Goal: Communication & Community: Answer question/provide support

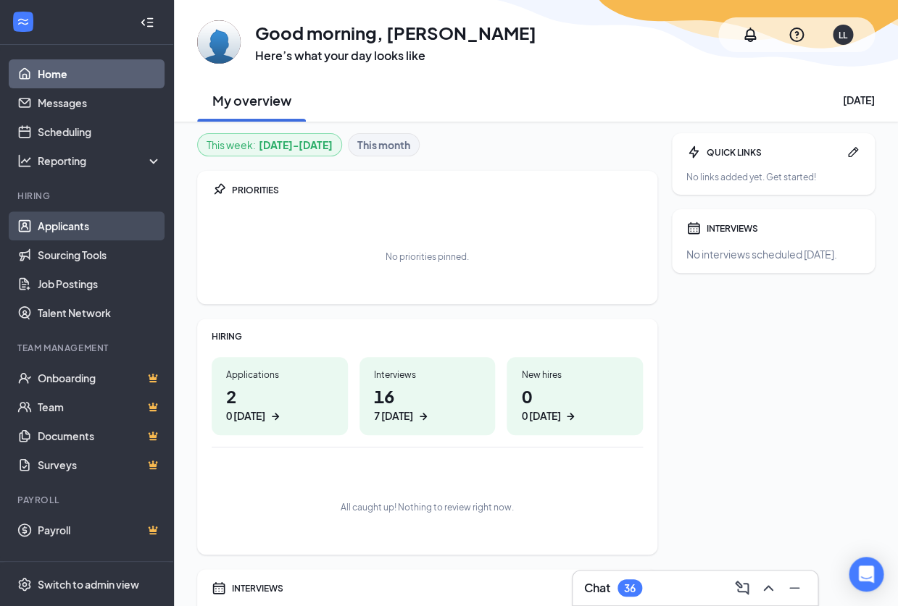
click at [68, 227] on link "Applicants" at bounding box center [100, 226] width 124 height 29
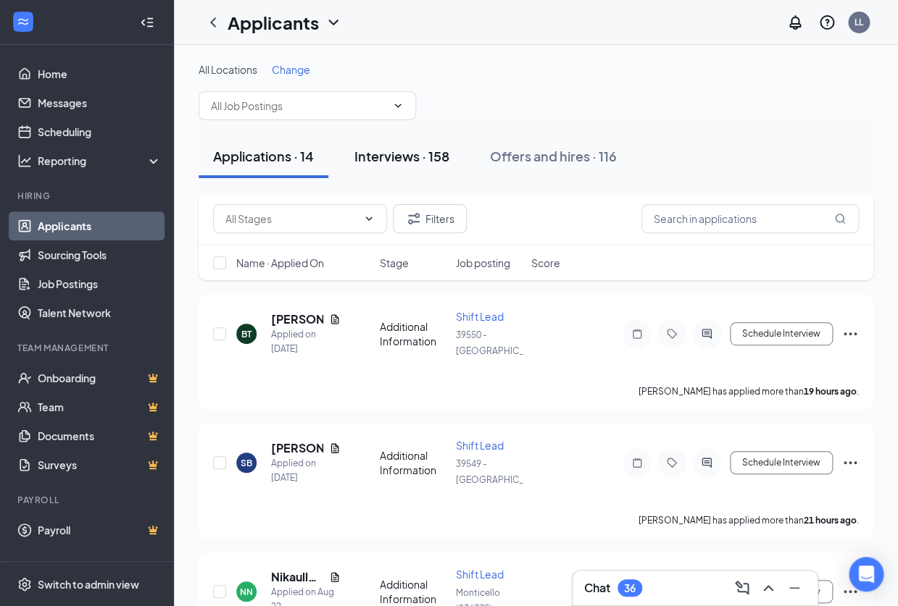
click at [404, 159] on div "Interviews · 158" at bounding box center [401, 156] width 95 height 18
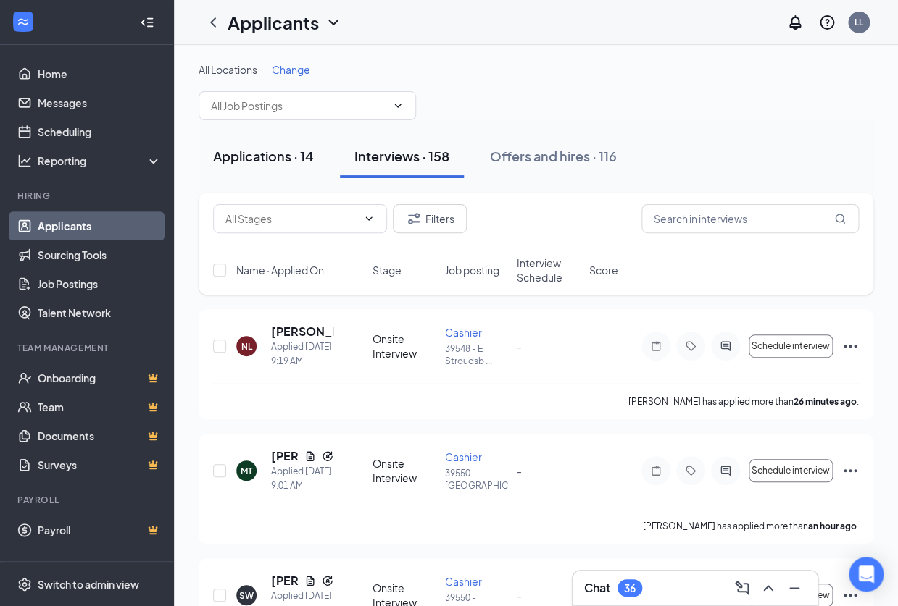
click at [296, 158] on div "Applications · 14" at bounding box center [263, 156] width 101 height 18
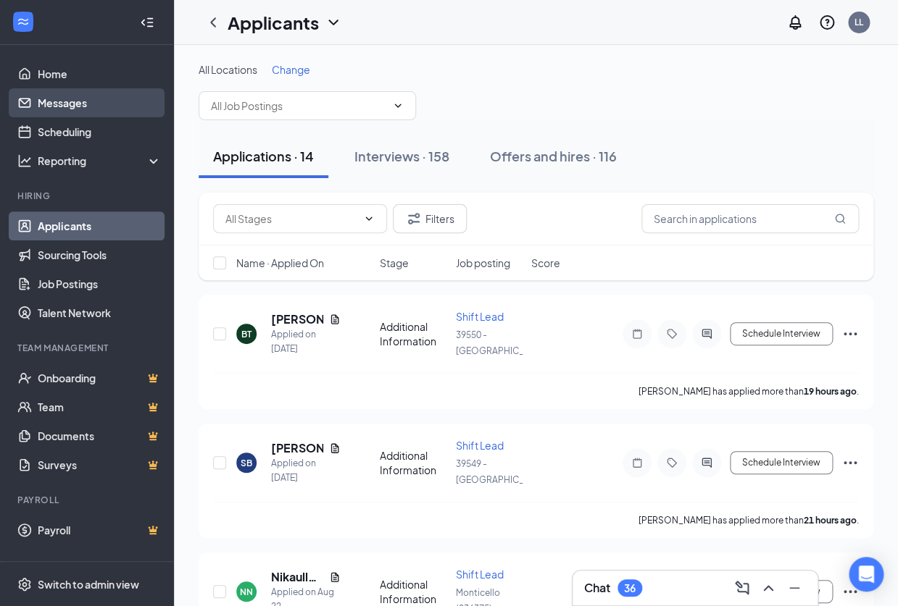
click at [67, 94] on link "Messages" at bounding box center [100, 102] width 124 height 29
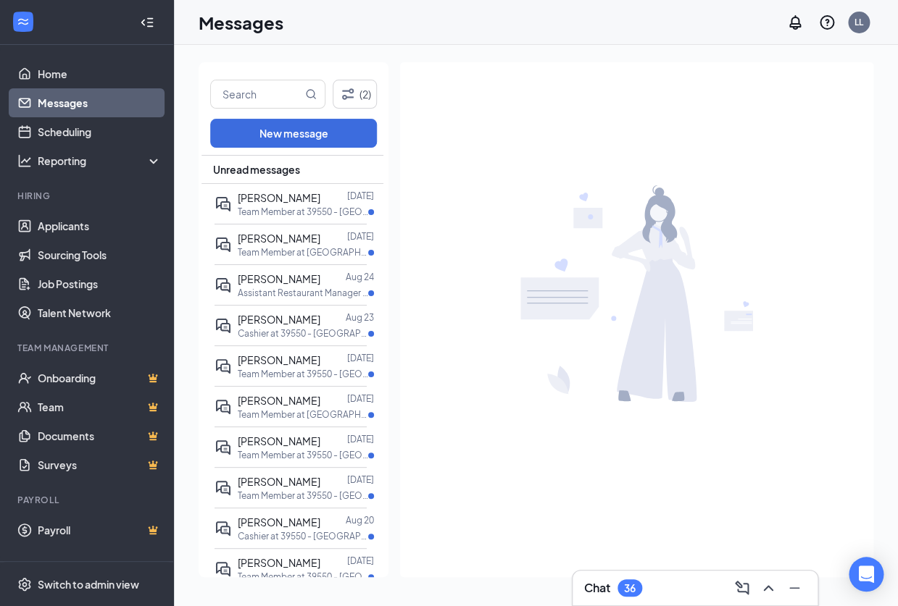
click at [371, 74] on div "(2) New message Unread messages [PERSON_NAME] [DATE] Team Member at 39550 - Car…" at bounding box center [294, 319] width 190 height 515
click at [364, 86] on button "(2)" at bounding box center [355, 94] width 44 height 29
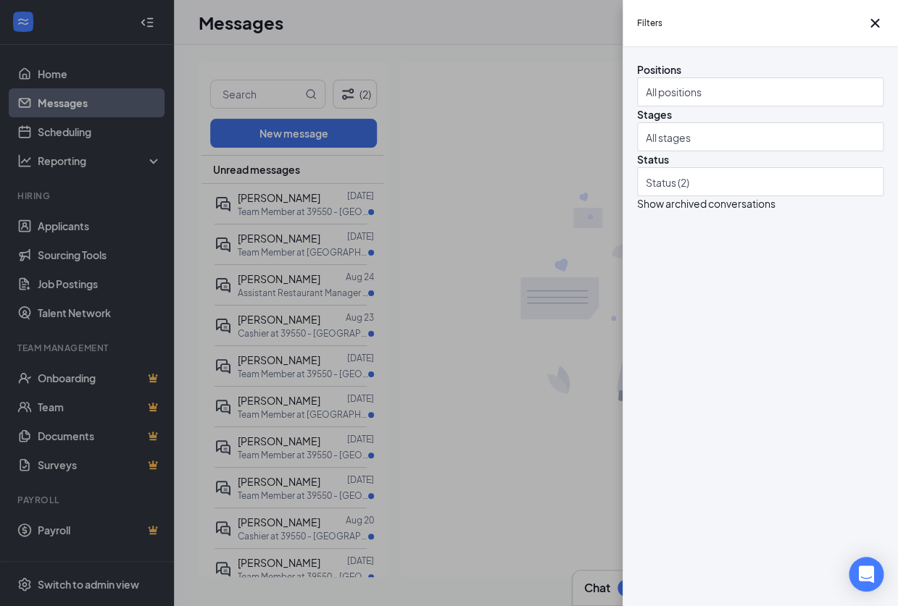
click at [449, 241] on div "Filters Positions All positions Stages All stages Status Status (2) Show archiv…" at bounding box center [449, 303] width 898 height 606
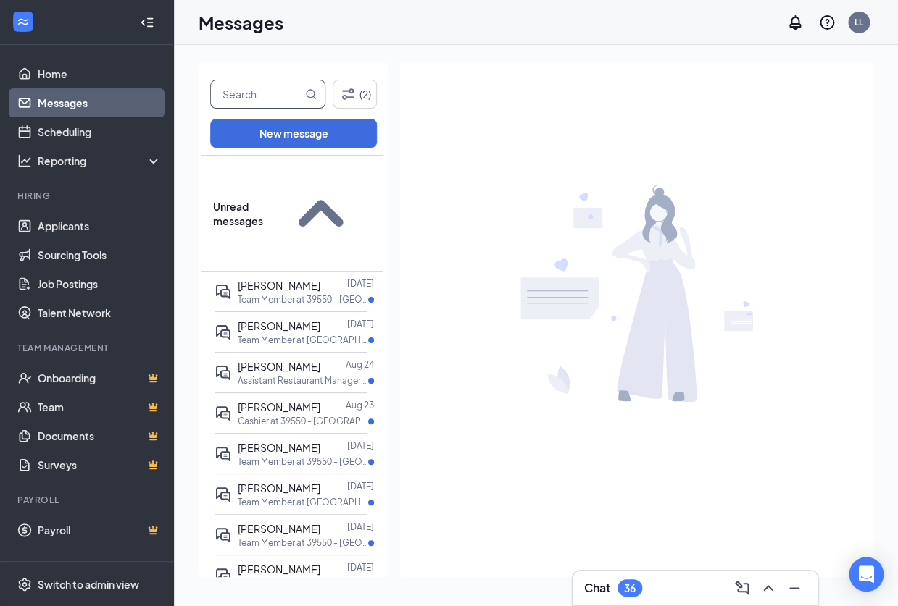
click at [273, 102] on input "text" at bounding box center [256, 94] width 91 height 28
type input "[PERSON_NAME]"
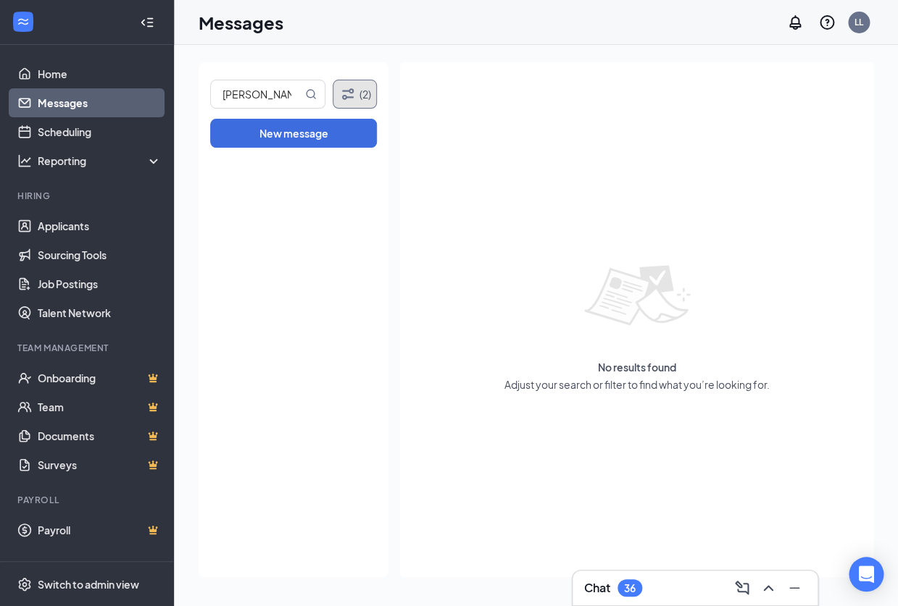
click at [364, 99] on button "(2)" at bounding box center [355, 94] width 44 height 29
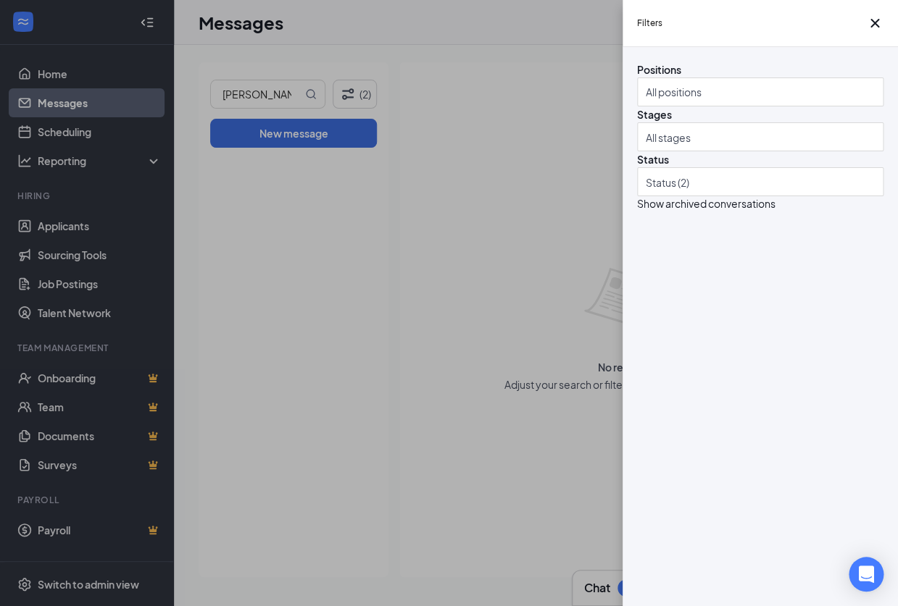
click at [685, 211] on div "Positions All positions Stages All stages Status Status (2) Show archived conve…" at bounding box center [760, 136] width 246 height 149
click at [685, 151] on div "All stages" at bounding box center [760, 136] width 246 height 29
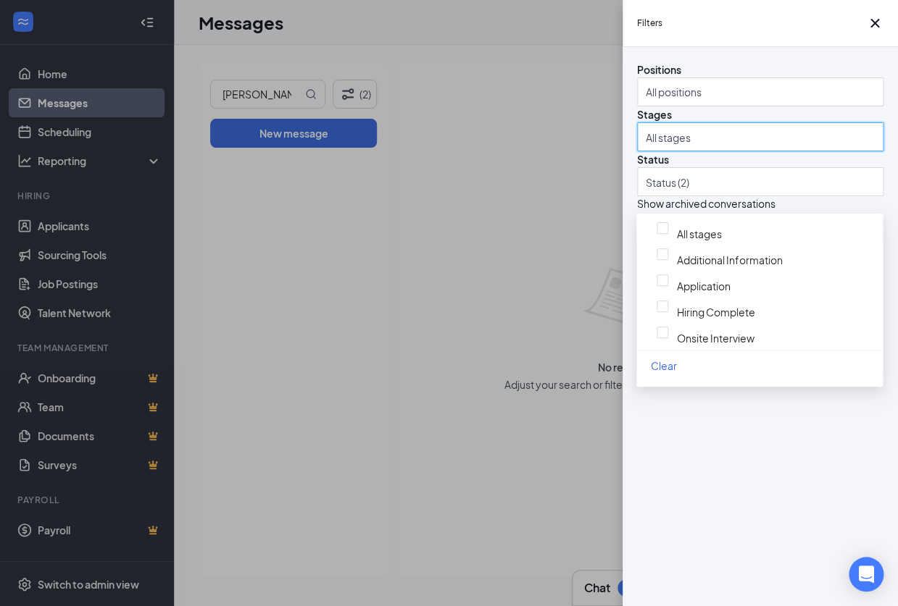
click at [691, 432] on div "Positions All positions Stages All stages Status Status (2) Show archived conve…" at bounding box center [759, 326] width 275 height 559
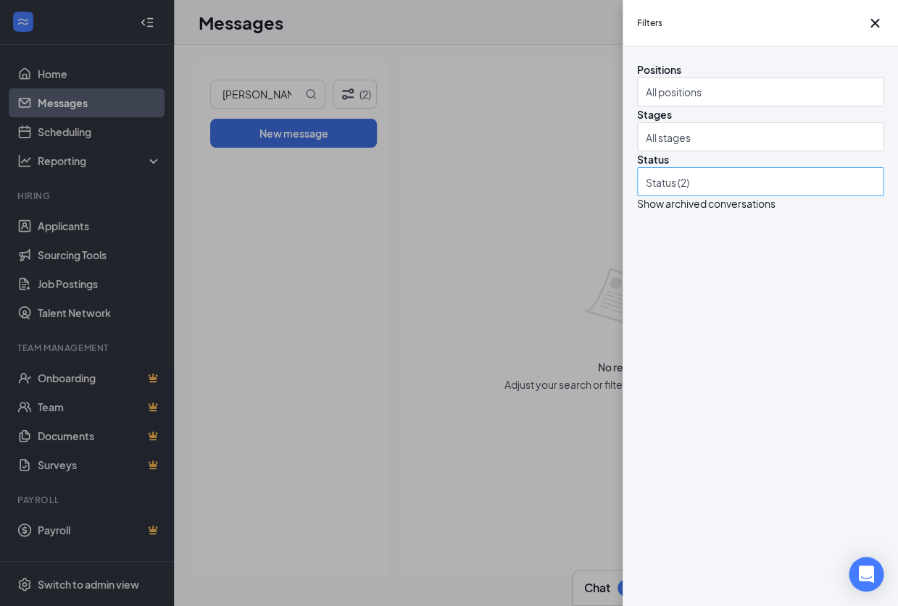
click at [718, 196] on div "Status (2)" at bounding box center [760, 181] width 246 height 29
click at [709, 538] on div "Positions All positions Stages All stages Status Status (2) Show archived conve…" at bounding box center [759, 326] width 275 height 559
click at [677, 104] on div at bounding box center [753, 91] width 225 height 23
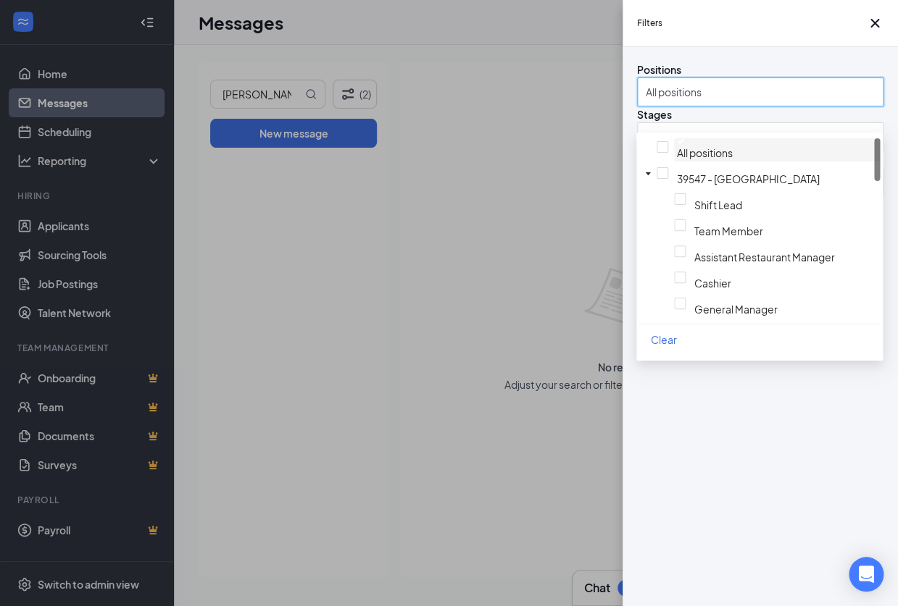
click at [677, 144] on img at bounding box center [680, 141] width 7 height 6
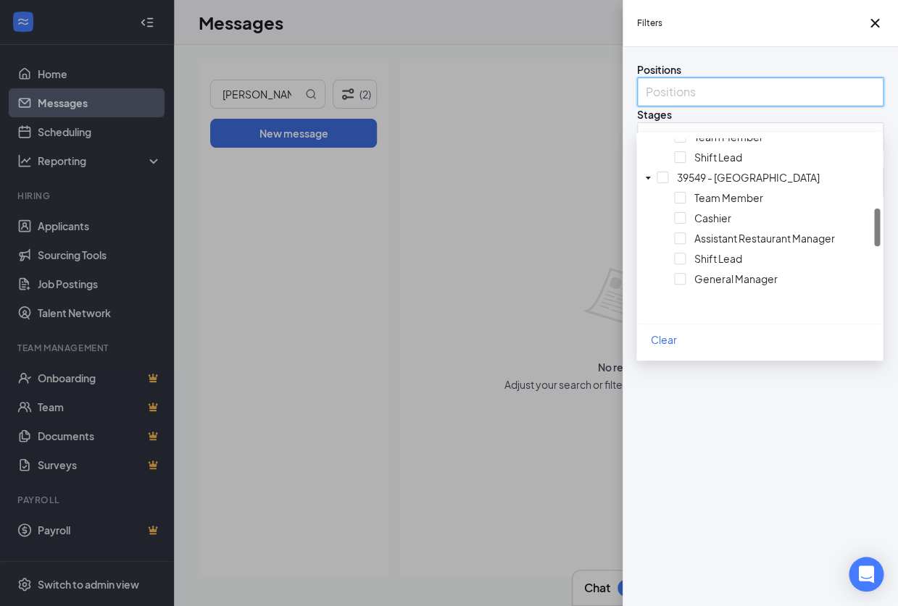
scroll to position [178, 0]
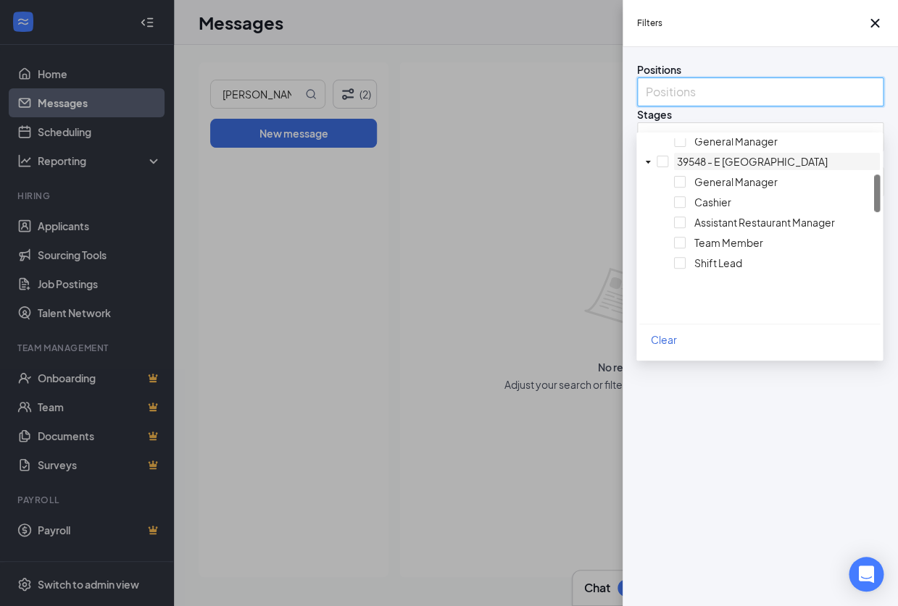
click at [677, 153] on div at bounding box center [777, 153] width 200 height 0
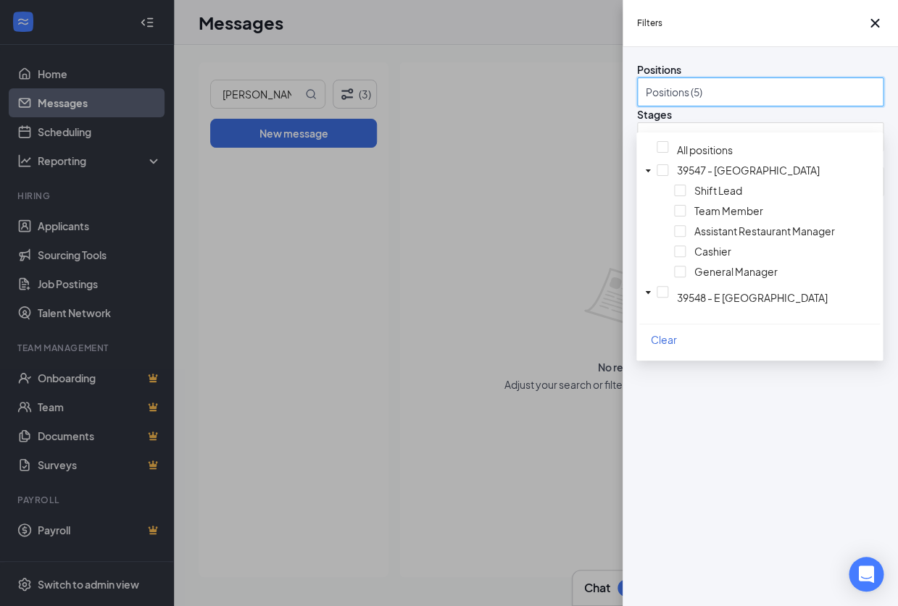
click at [672, 435] on div "Positions Positions (5) Stages All stages Status Status (2) Show archived conve…" at bounding box center [759, 326] width 275 height 559
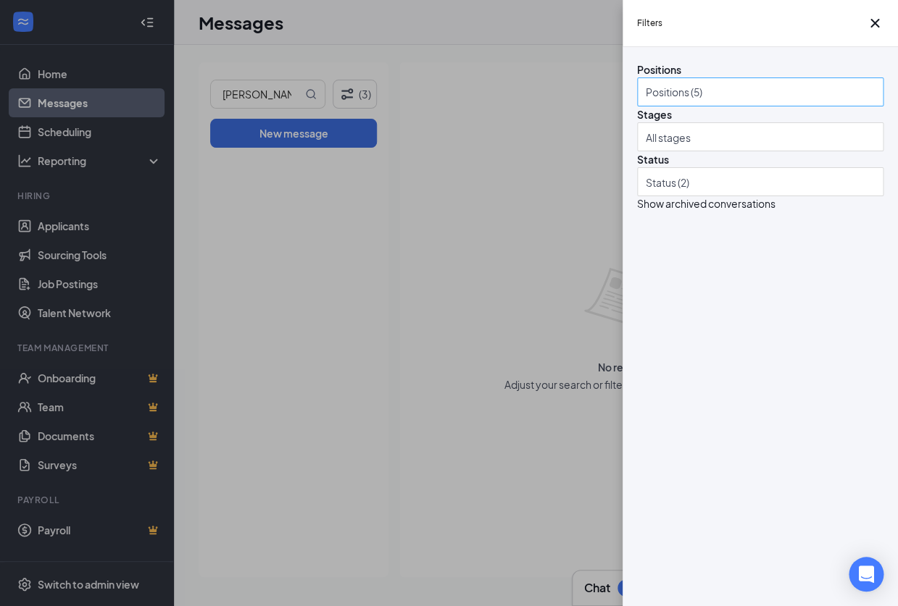
click at [746, 104] on div at bounding box center [753, 91] width 225 height 23
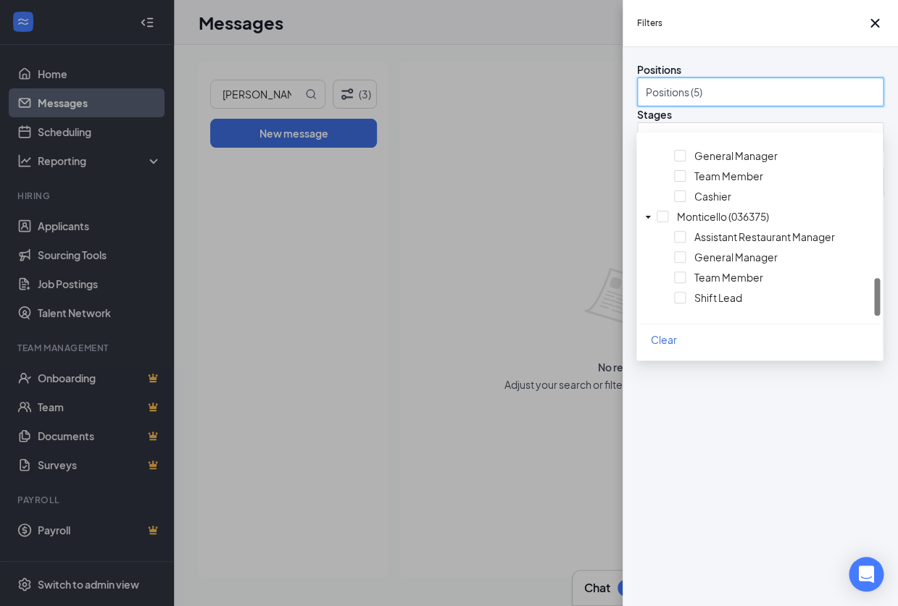
scroll to position [727, 0]
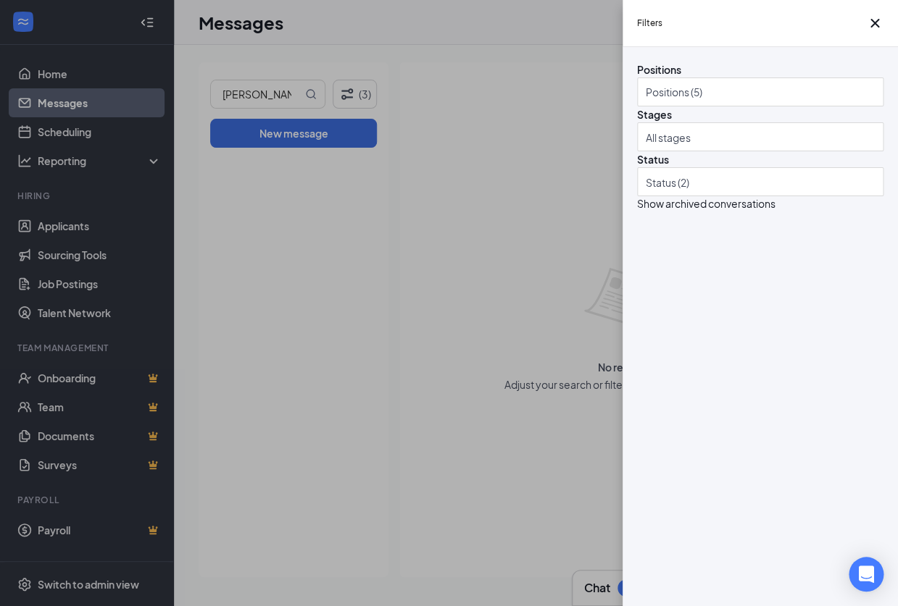
click at [740, 557] on div "Positions Positions (5) Stages All stages Status Status (2) Show archived conve…" at bounding box center [759, 326] width 275 height 559
click at [476, 350] on div "Filters Positions Positions (5) Stages All stages Status Status (2) Show archiv…" at bounding box center [449, 303] width 898 height 606
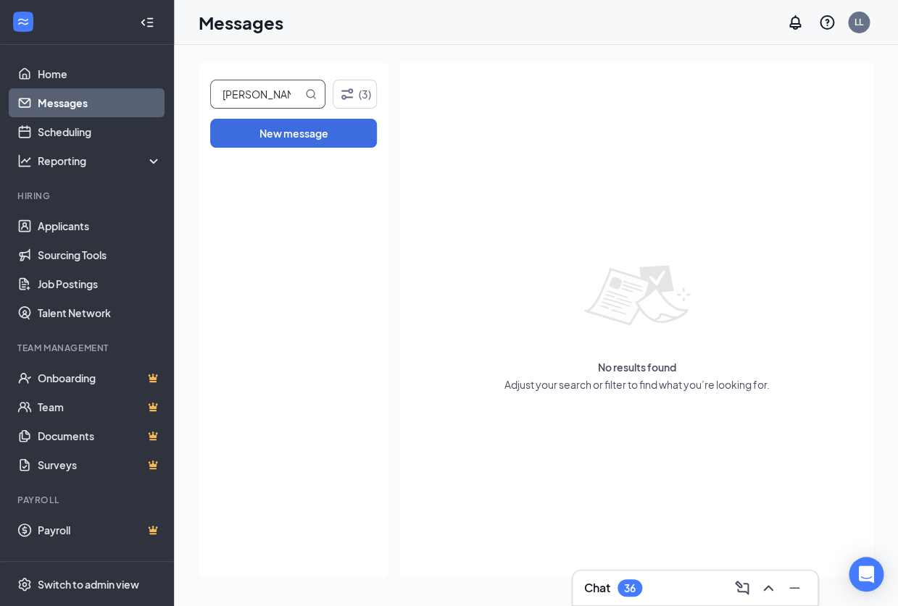
drag, startPoint x: 300, startPoint y: 91, endPoint x: 217, endPoint y: 91, distance: 83.3
click at [217, 91] on input "[PERSON_NAME]" at bounding box center [256, 94] width 91 height 28
click at [338, 165] on div at bounding box center [292, 366] width 182 height 422
click at [366, 101] on button "(3)" at bounding box center [355, 94] width 45 height 29
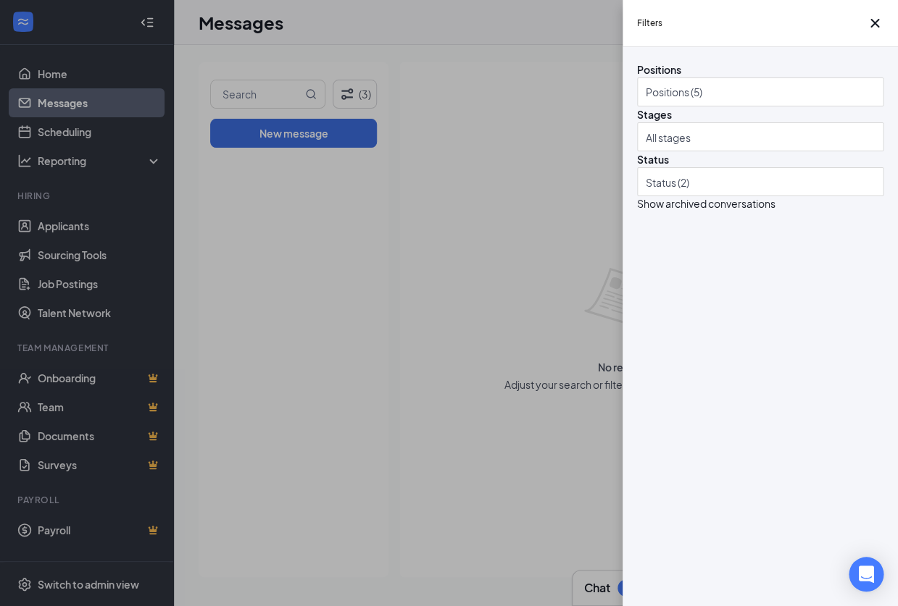
click at [524, 353] on div "Filters Positions Positions (5) Stages All stages Status Status (2) Show archiv…" at bounding box center [449, 303] width 898 height 606
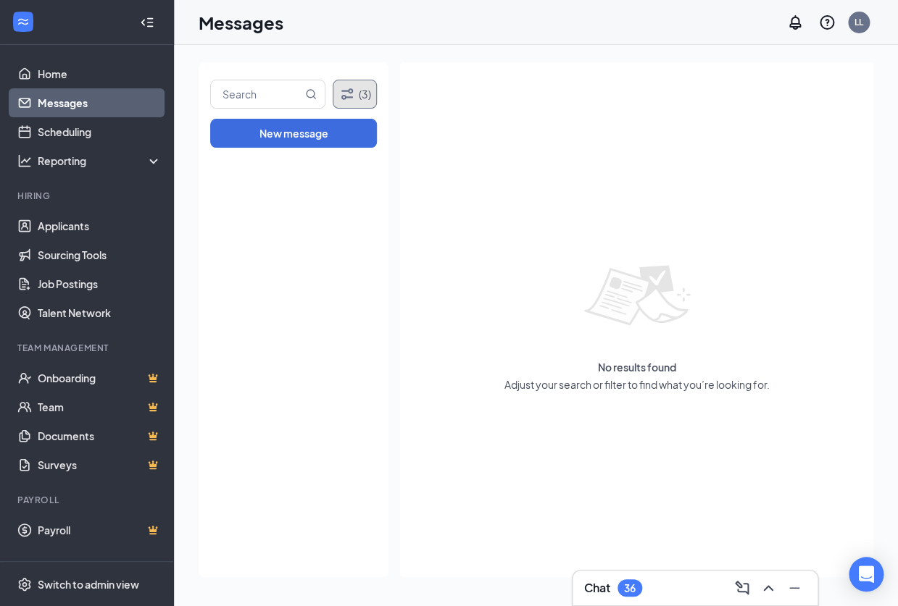
click at [333, 80] on button "(3)" at bounding box center [355, 94] width 45 height 29
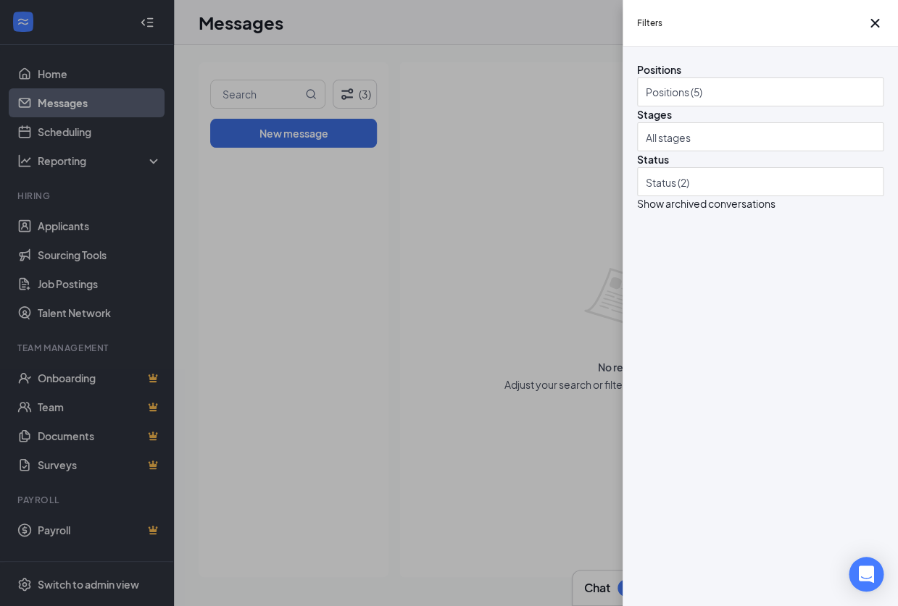
click at [329, 294] on div "Filters Positions Positions (5) Stages All stages Status Status (2) Show archiv…" at bounding box center [449, 303] width 898 height 606
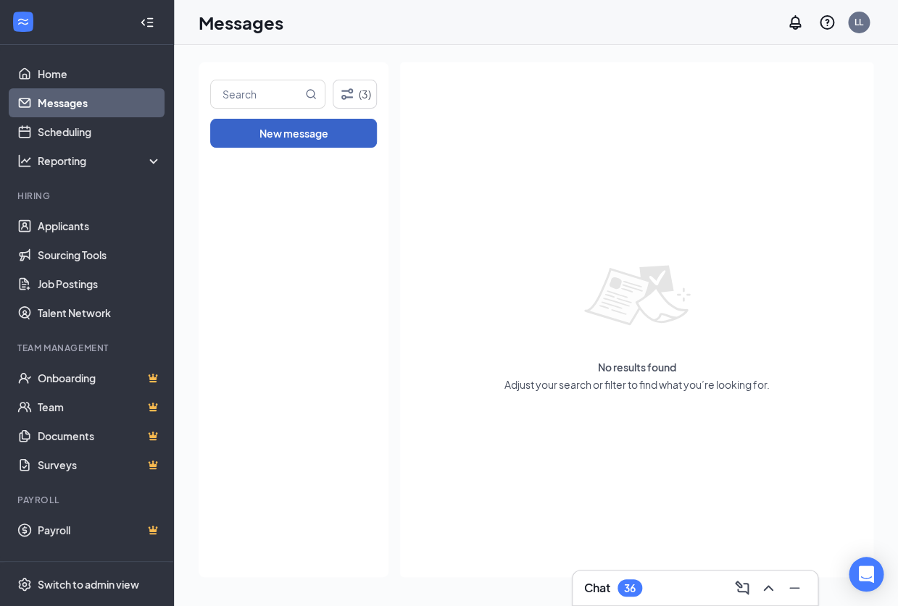
click at [268, 125] on button "New message" at bounding box center [293, 133] width 167 height 29
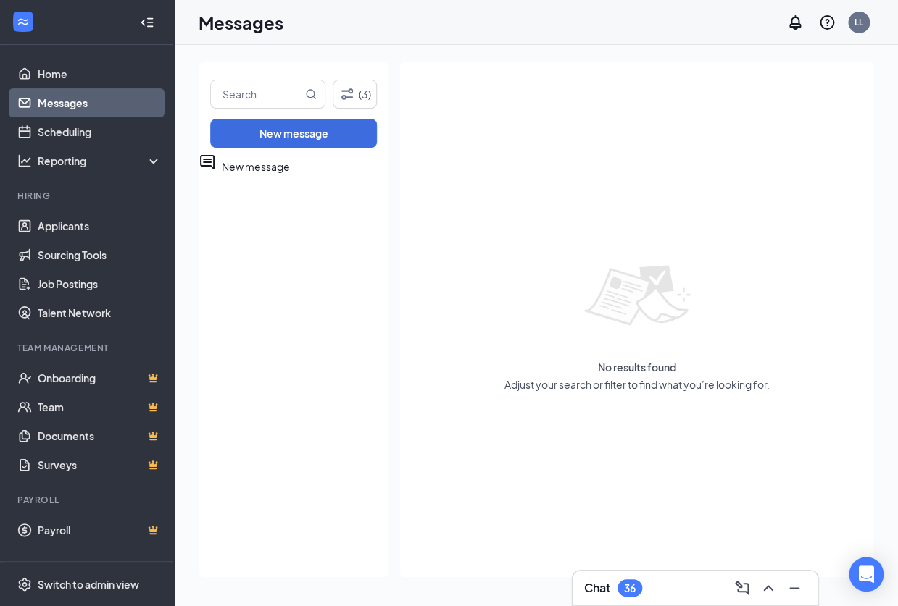
click at [251, 273] on div at bounding box center [292, 385] width 182 height 384
click at [70, 110] on link "Messages" at bounding box center [100, 102] width 124 height 29
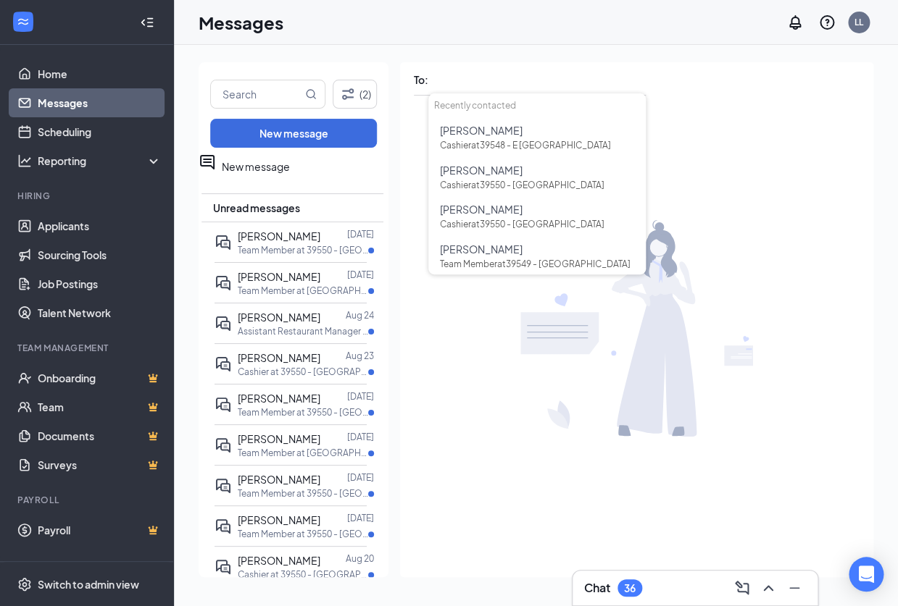
click at [738, 196] on div at bounding box center [636, 329] width 473 height 464
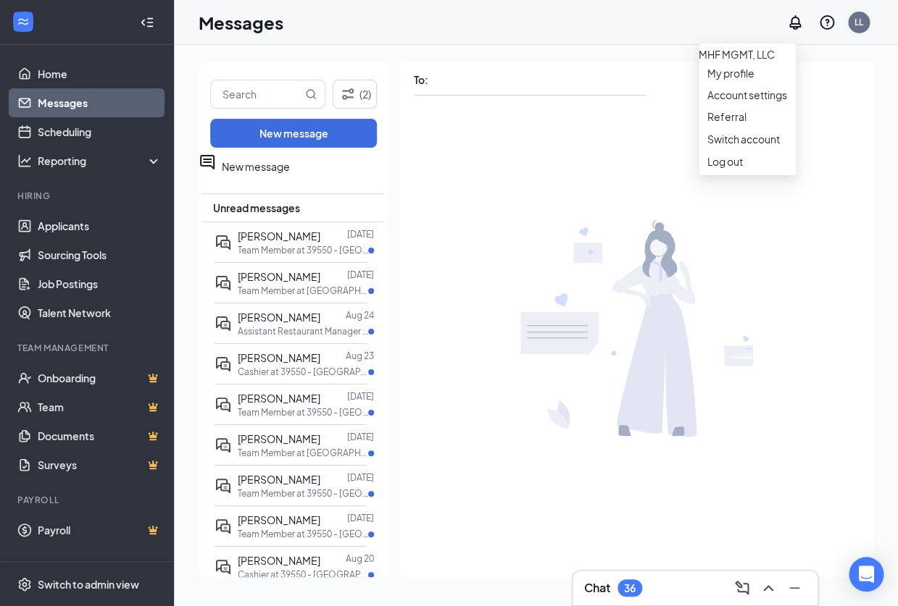
click at [859, 16] on div "LL" at bounding box center [858, 22] width 9 height 12
click at [556, 154] on div at bounding box center [636, 329] width 473 height 464
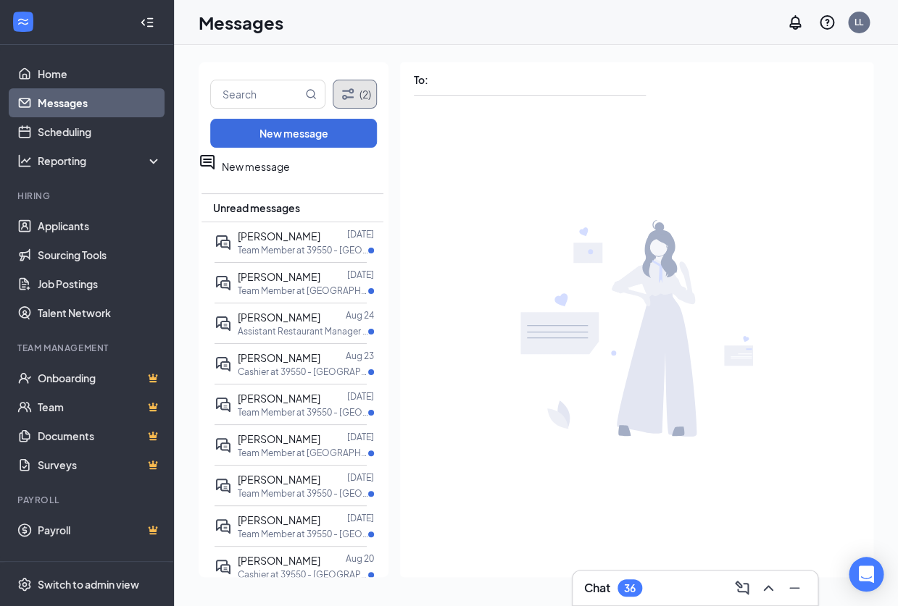
click at [358, 92] on button "(2)" at bounding box center [355, 94] width 44 height 29
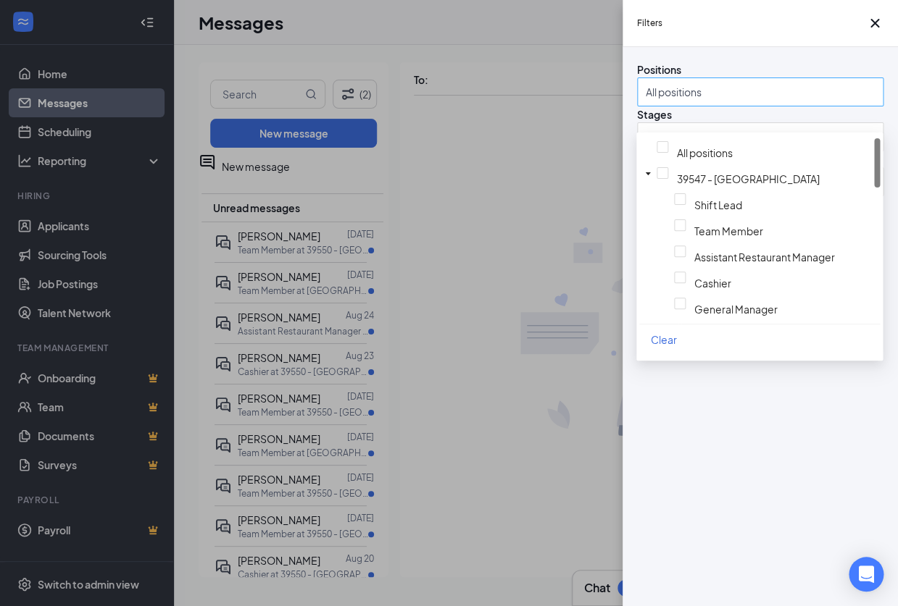
click at [719, 104] on div at bounding box center [753, 91] width 225 height 23
click at [677, 159] on span "All positions" at bounding box center [777, 148] width 200 height 21
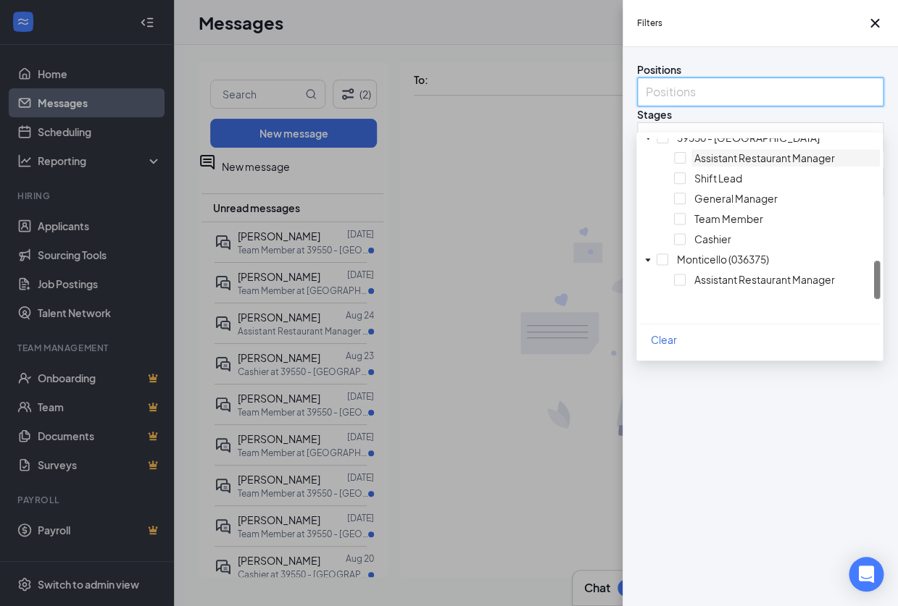
scroll to position [530, 0]
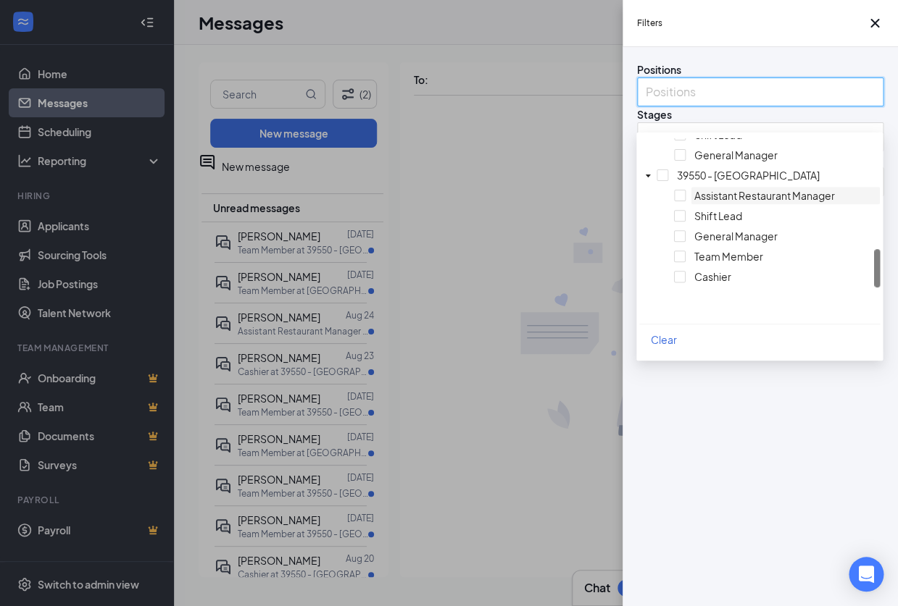
click at [697, 162] on span "General Manager" at bounding box center [735, 155] width 83 height 13
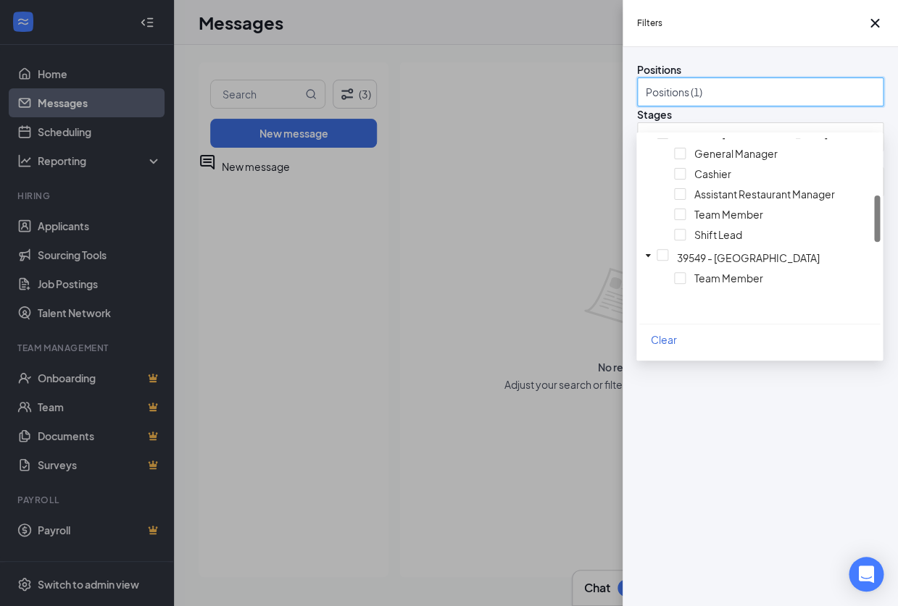
scroll to position [278, 0]
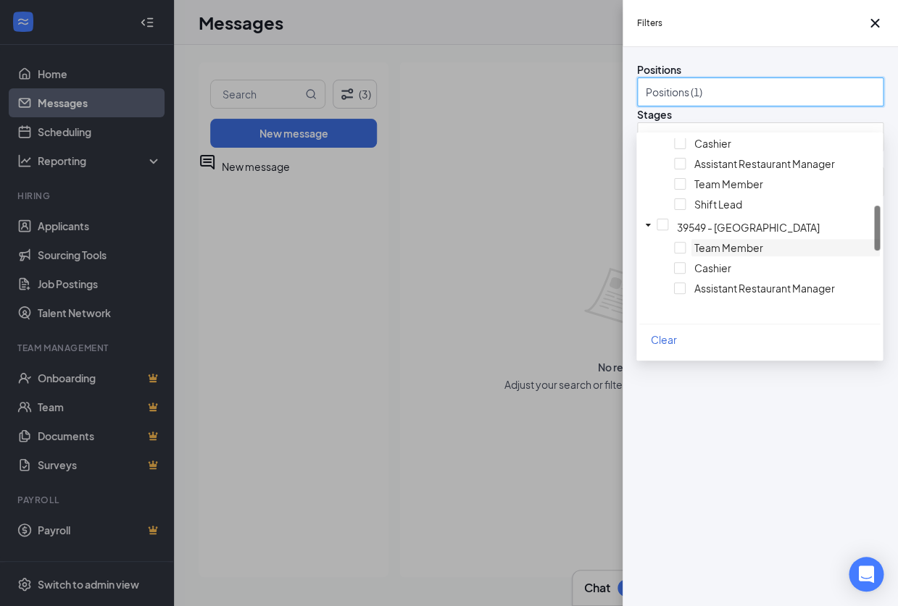
click at [694, 254] on span "Team Member" at bounding box center [728, 247] width 69 height 13
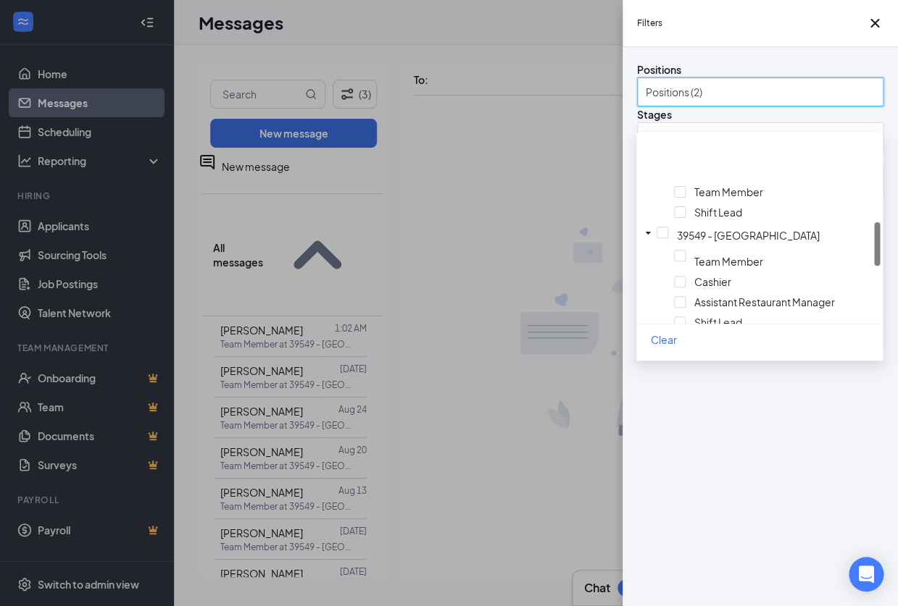
scroll to position [493, 0]
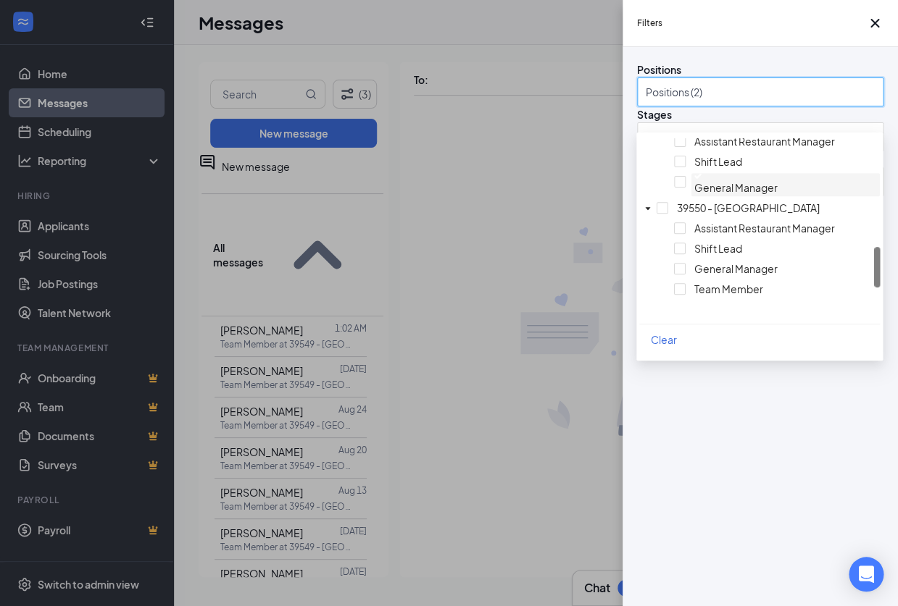
click at [694, 179] on div at bounding box center [785, 176] width 183 height 6
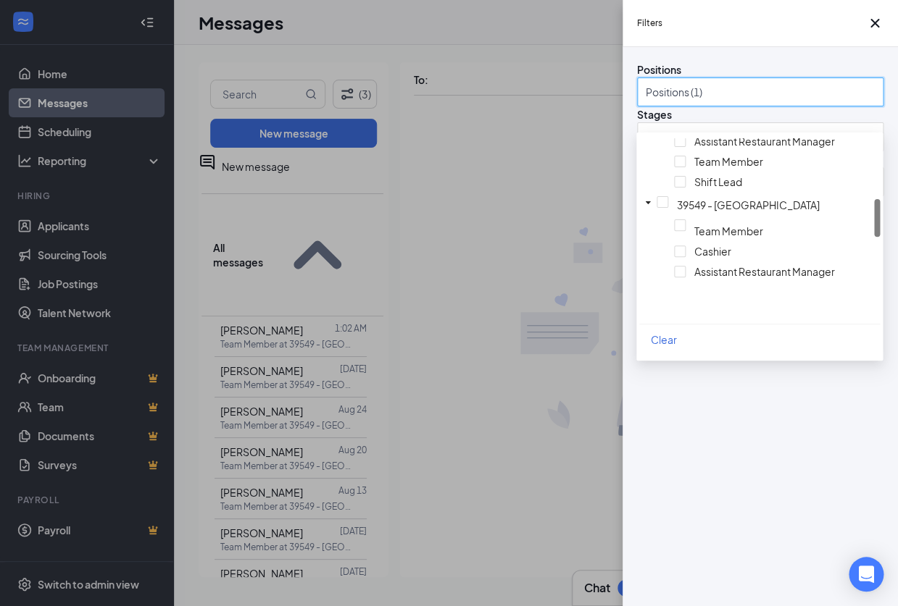
scroll to position [278, 0]
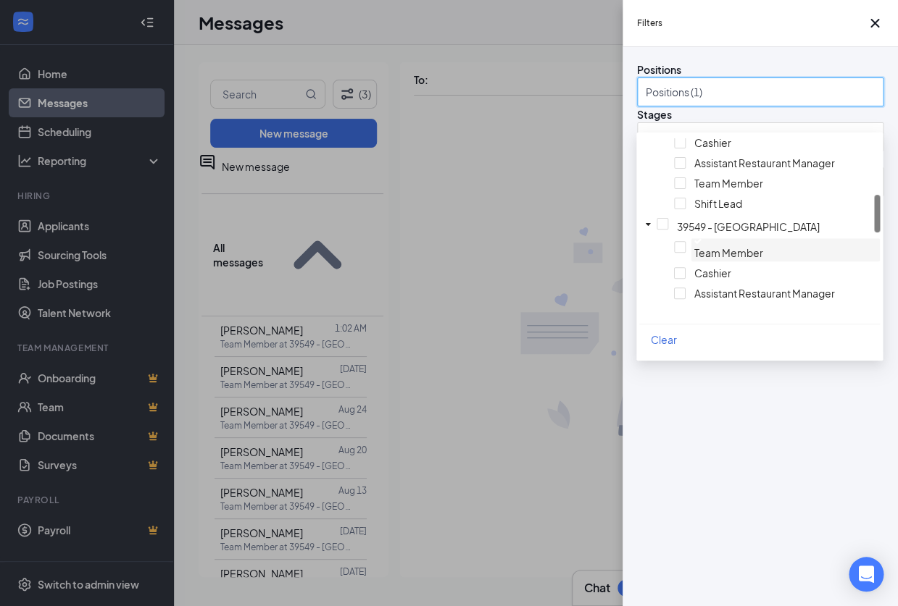
click at [694, 244] on img at bounding box center [697, 241] width 7 height 6
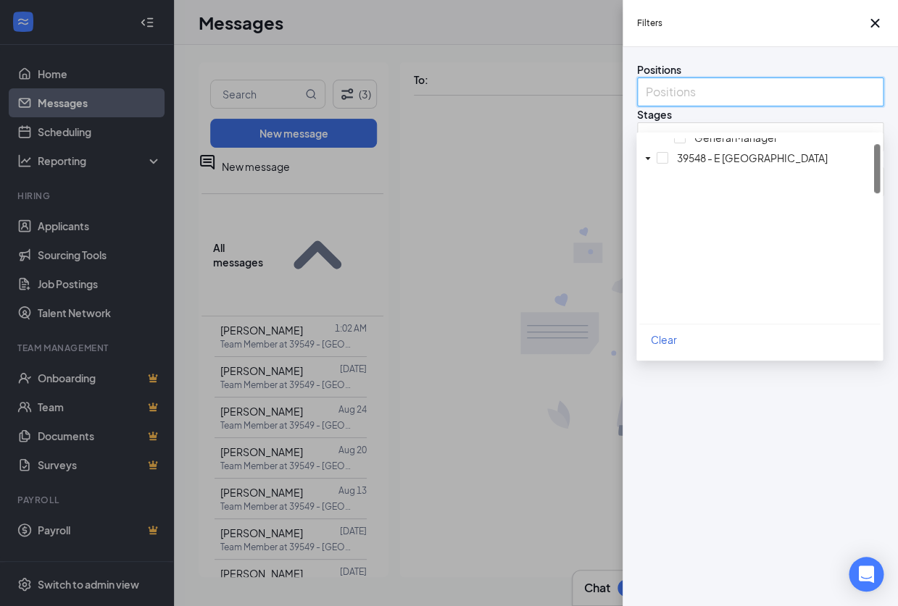
scroll to position [189, 0]
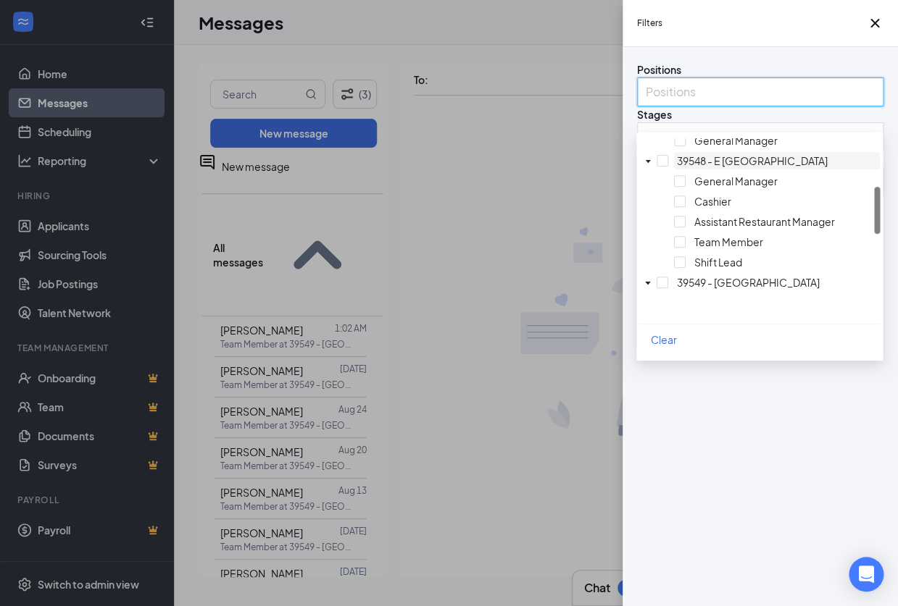
click at [677, 167] on span "39548 - E [GEOGRAPHIC_DATA]" at bounding box center [752, 160] width 151 height 13
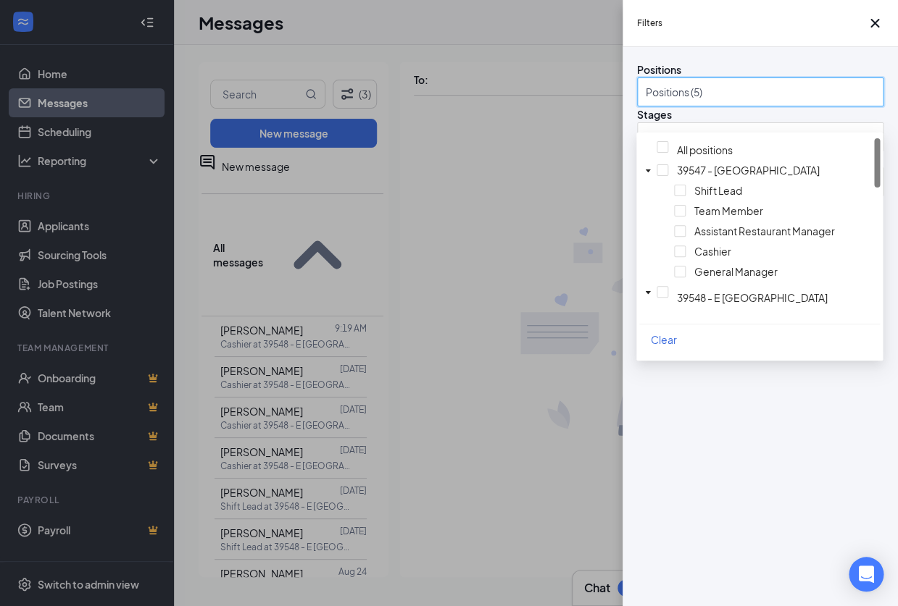
click at [289, 272] on div "Filters Positions Positions (5) Stages All stages Status Status (2) Show archiv…" at bounding box center [449, 303] width 898 height 606
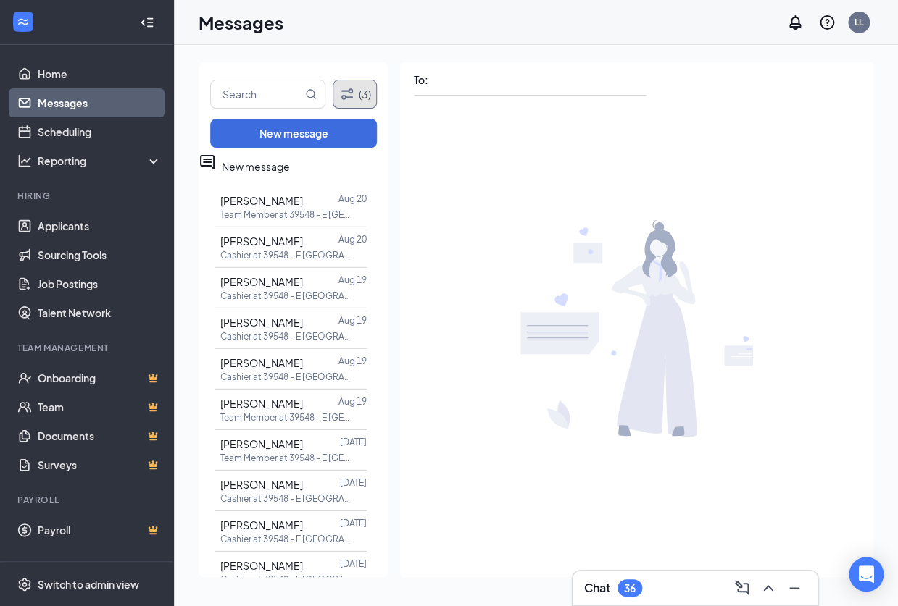
scroll to position [1243, 0]
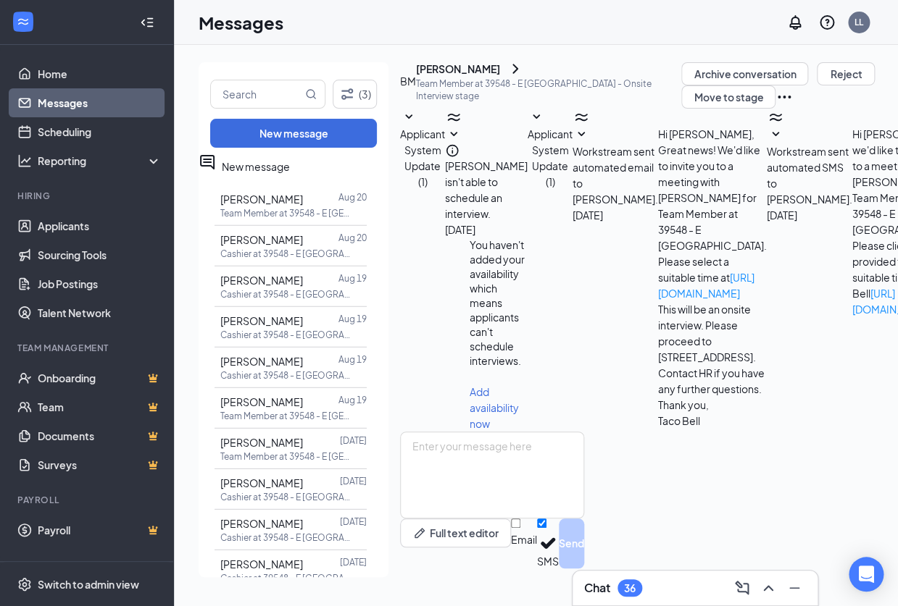
click at [514, 102] on p "Team Member at 39548 - E [GEOGRAPHIC_DATA] - Onsite Interview stage" at bounding box center [548, 90] width 265 height 25
click at [507, 94] on p "Team Member at 39548 - E [GEOGRAPHIC_DATA] - Onsite Interview stage" at bounding box center [548, 90] width 265 height 25
click at [500, 76] on div "[PERSON_NAME]" at bounding box center [458, 69] width 84 height 14
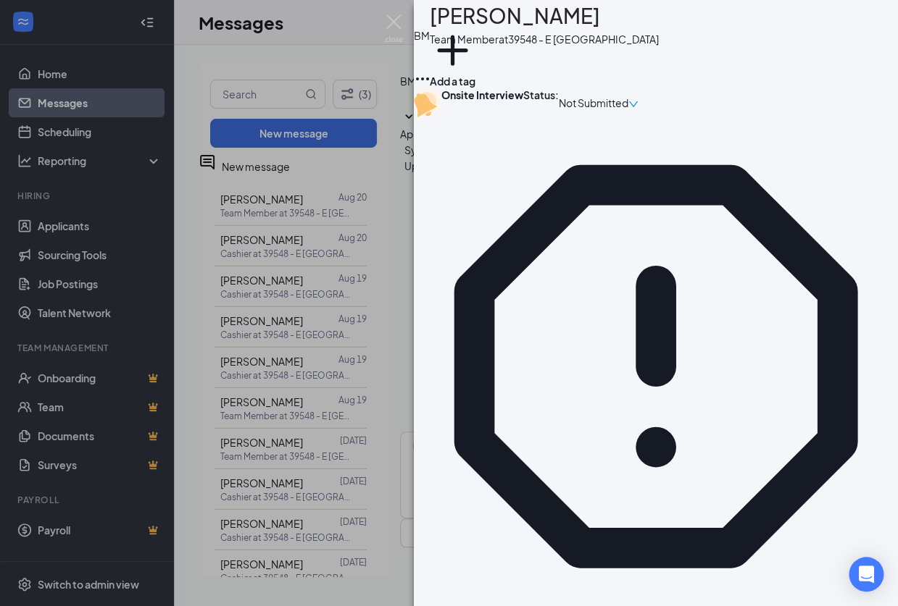
click at [393, 201] on div "[PERSON_NAME] [PERSON_NAME] Team Member at 39548 - E Stroudsburg Add a tag Onsi…" at bounding box center [449, 303] width 898 height 606
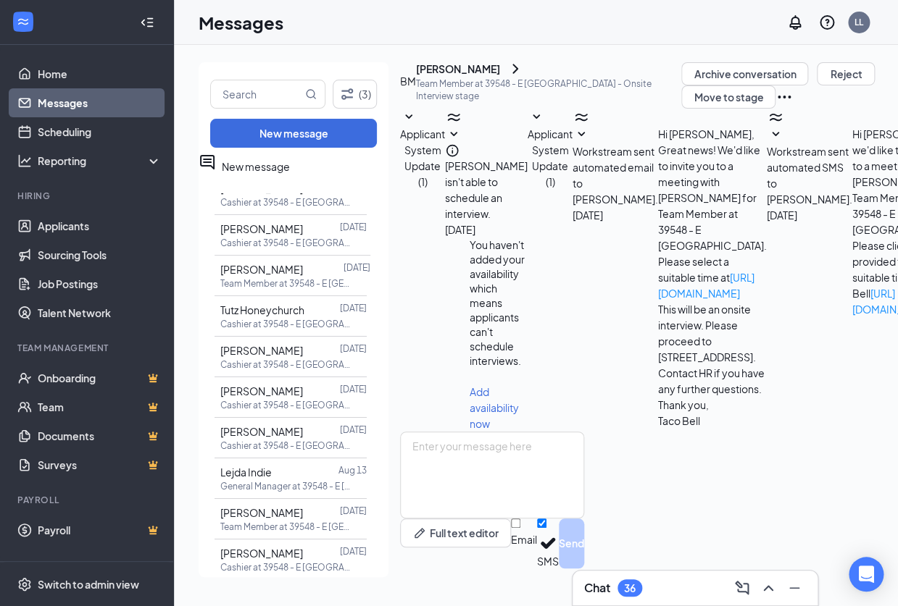
scroll to position [1559, 0]
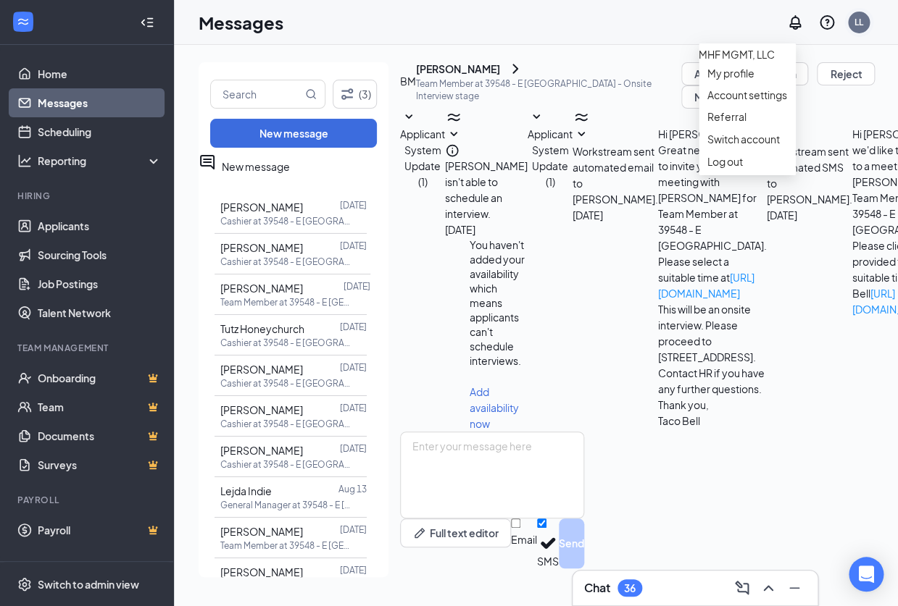
click at [853, 26] on div "LL" at bounding box center [859, 23] width 22 height 22
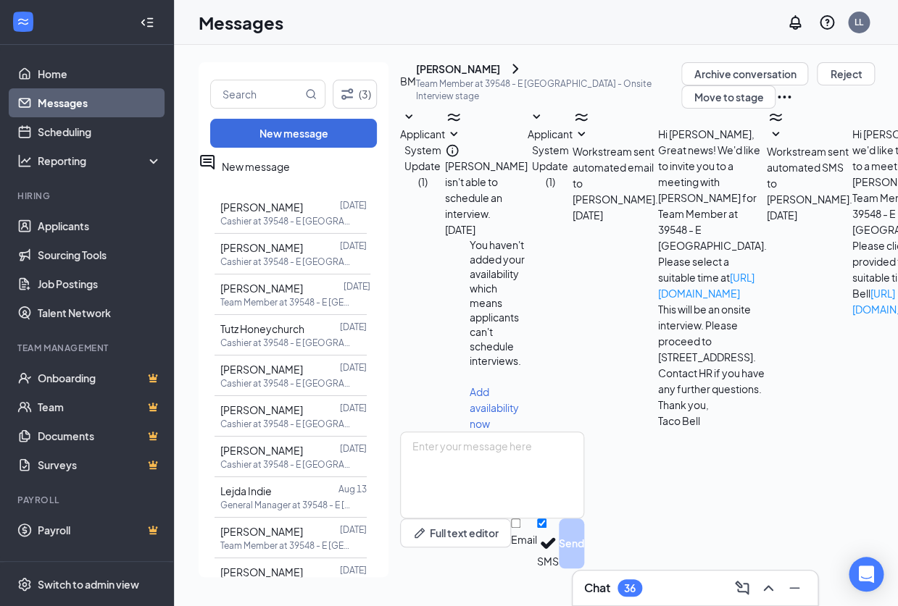
click at [775, 106] on icon "Ellipses" at bounding box center [783, 96] width 17 height 17
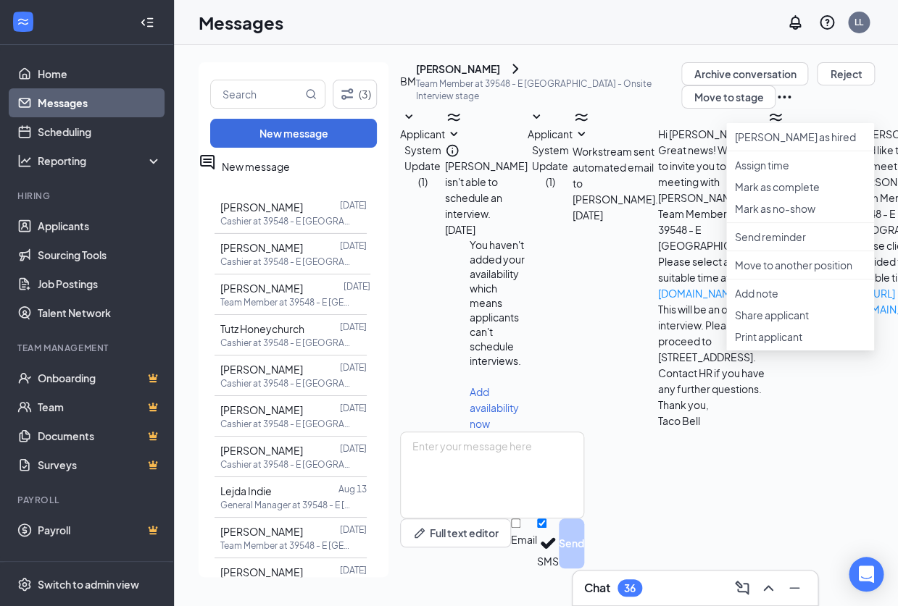
click at [775, 106] on icon "Ellipses" at bounding box center [783, 96] width 17 height 17
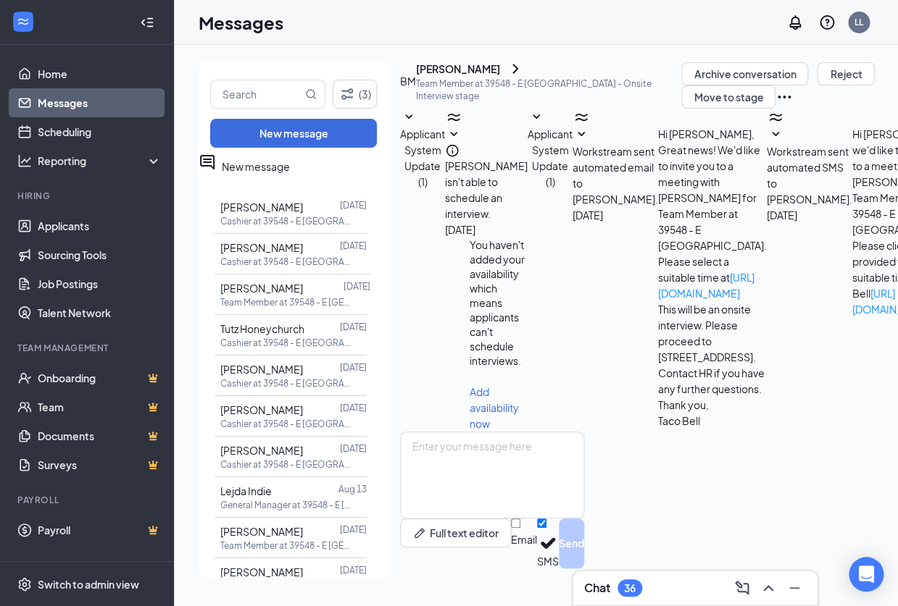
click at [775, 106] on icon "Ellipses" at bounding box center [783, 96] width 17 height 17
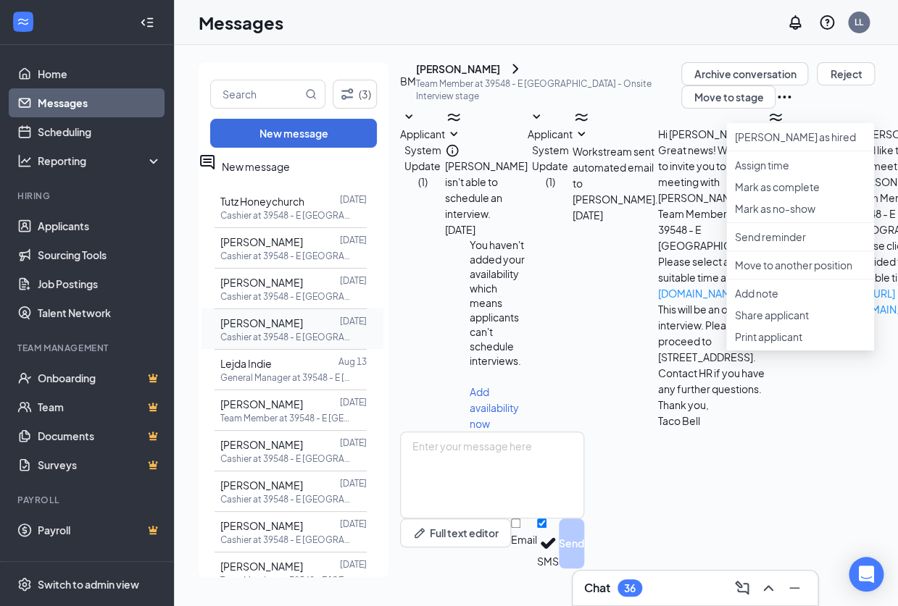
scroll to position [1688, 0]
click at [363, 100] on button "(3)" at bounding box center [355, 94] width 45 height 29
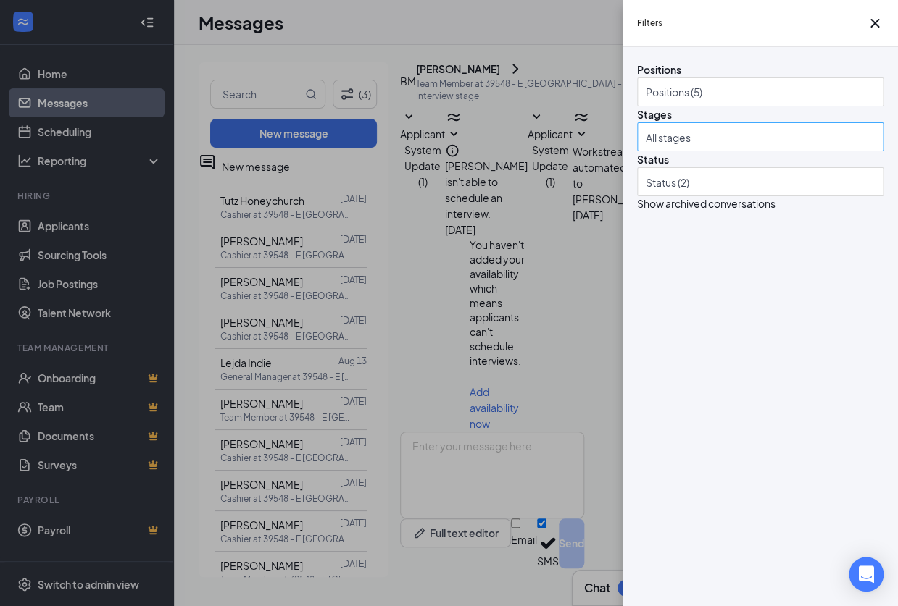
click at [718, 149] on div at bounding box center [753, 136] width 225 height 23
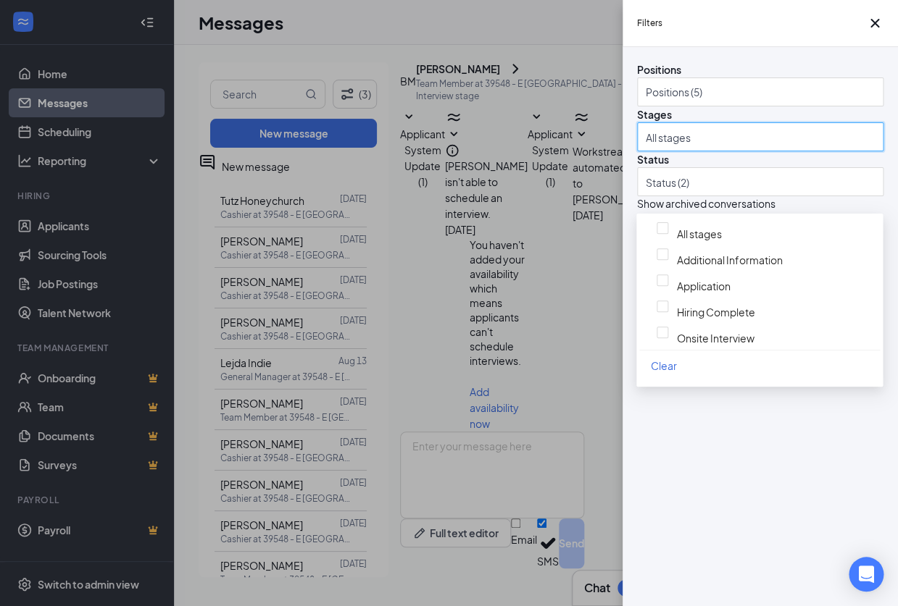
click at [712, 130] on div "Positions Positions (5) Stages All stages Status Status (2) Show archived conve…" at bounding box center [760, 136] width 246 height 149
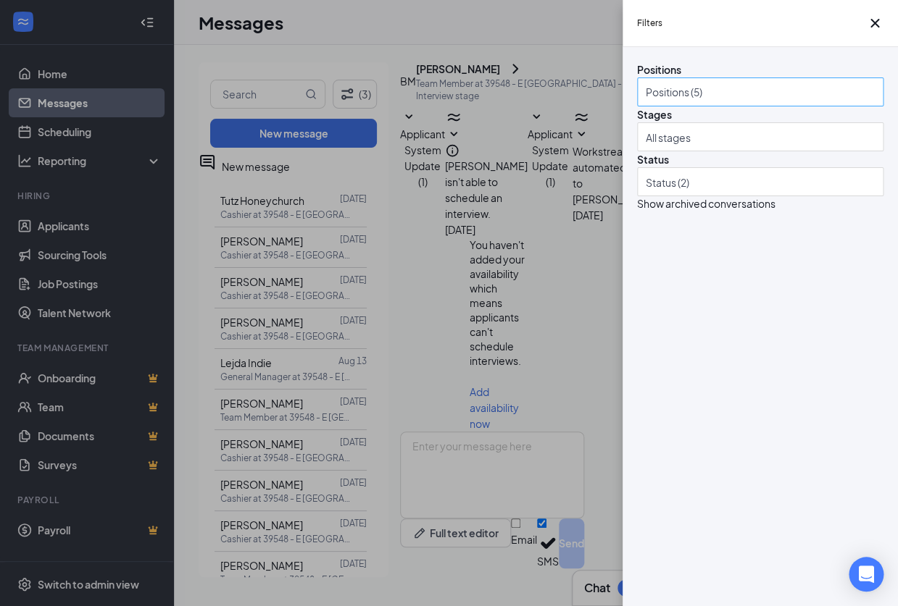
click at [710, 104] on div at bounding box center [753, 91] width 225 height 23
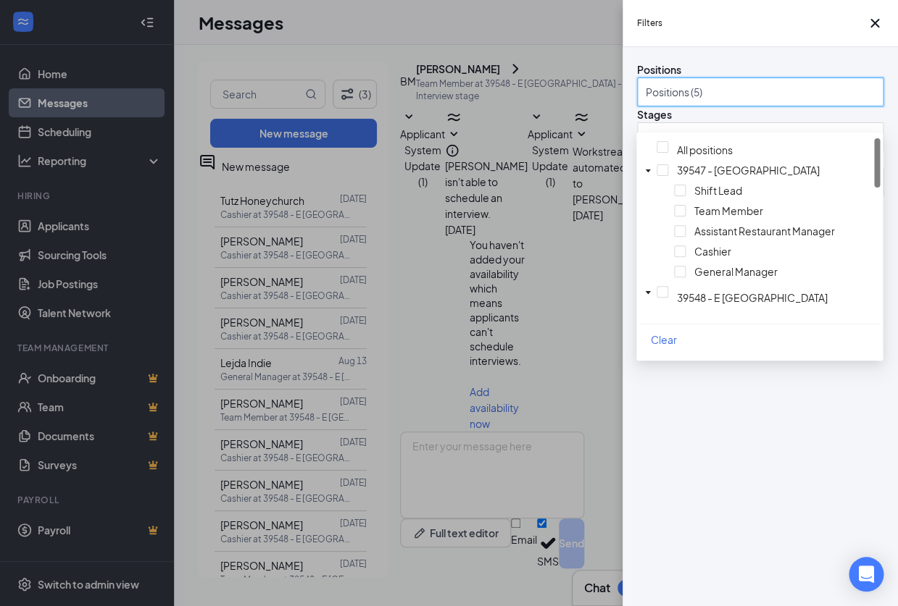
click at [710, 104] on div at bounding box center [753, 91] width 225 height 23
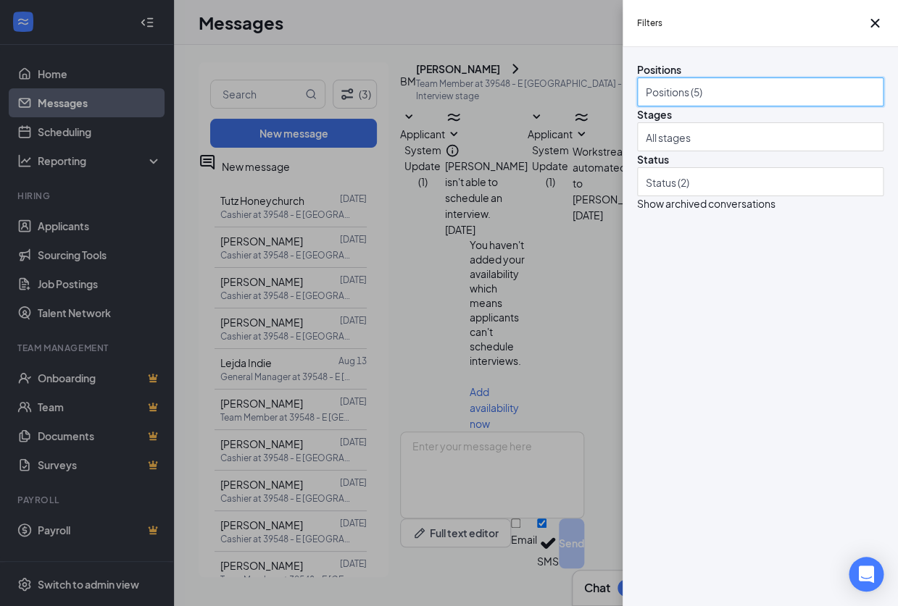
click at [710, 104] on div at bounding box center [753, 91] width 225 height 23
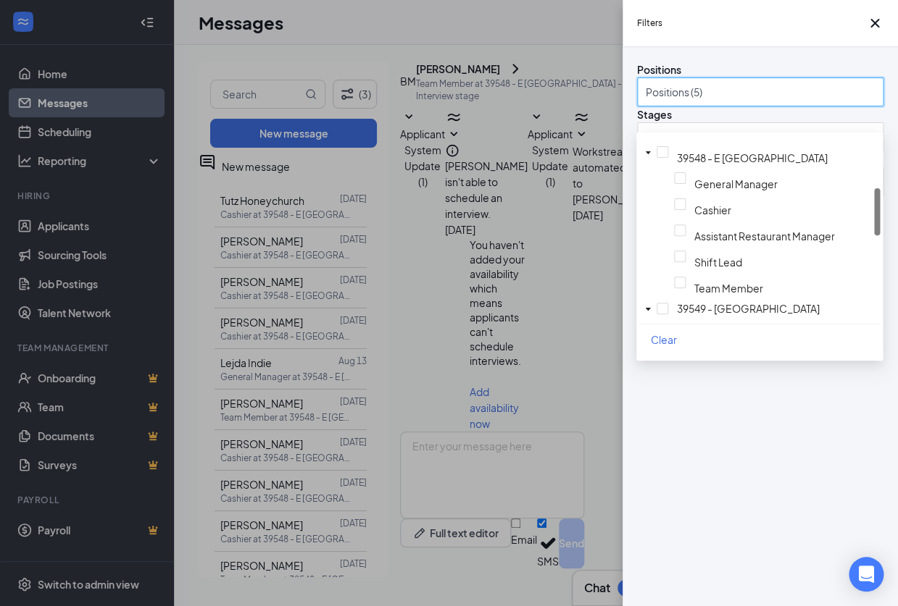
scroll to position [199, 0]
click at [677, 149] on div at bounding box center [777, 146] width 200 height 6
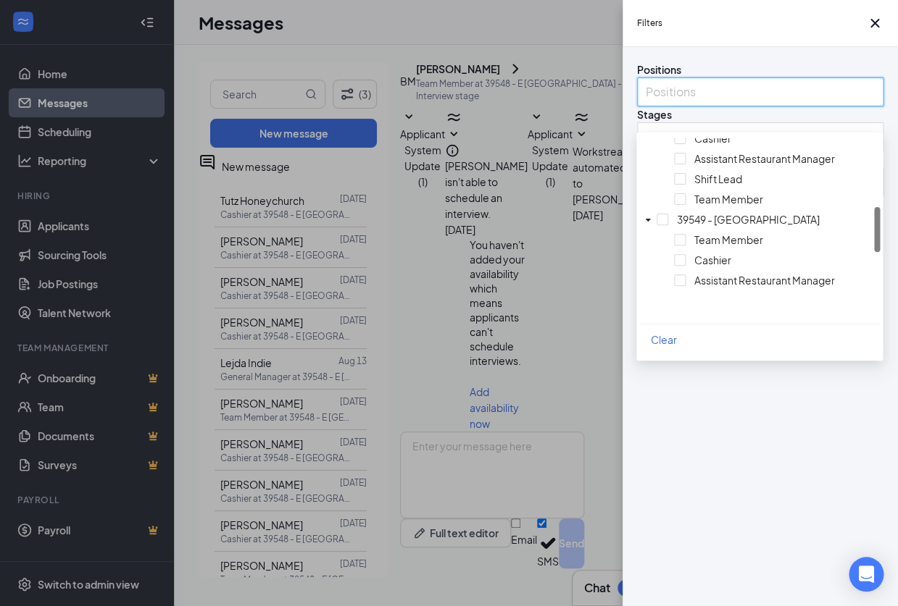
scroll to position [299, 0]
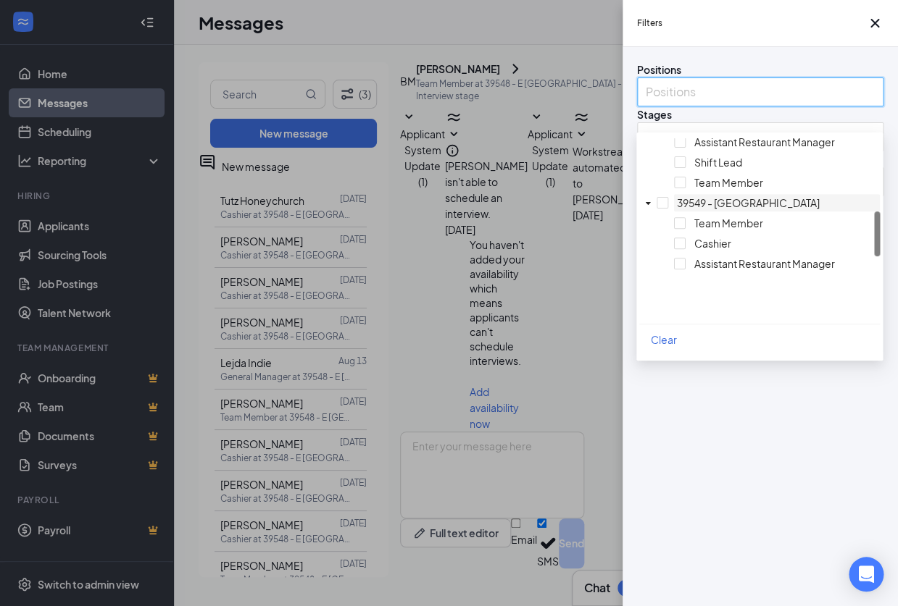
click at [677, 194] on div at bounding box center [777, 194] width 200 height 0
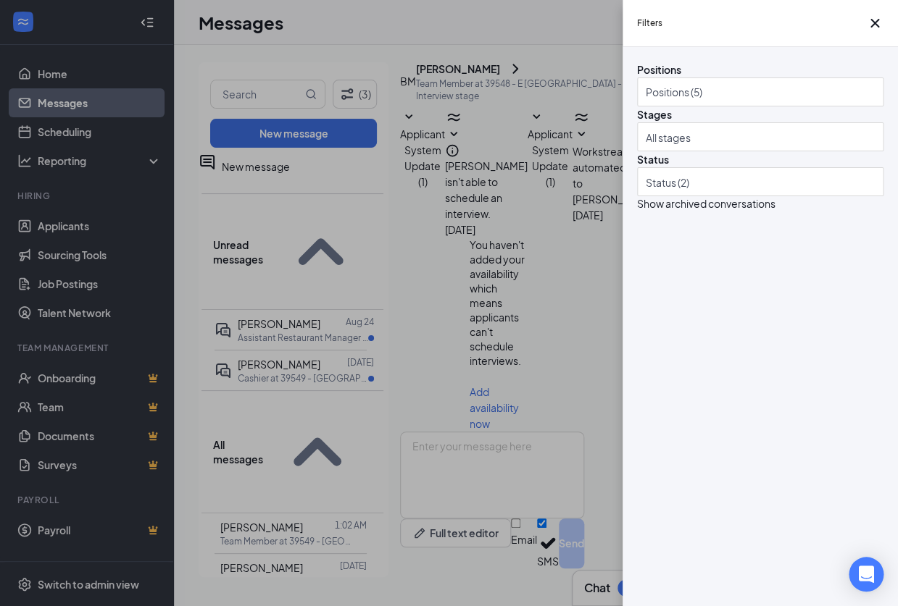
click at [306, 292] on div "Filters Positions Positions (5) Stages All stages Status Status (2) Show archiv…" at bounding box center [449, 303] width 898 height 606
click at [289, 257] on div "Filters Positions Positions (5) Stages All stages Status Status (2) Show archiv…" at bounding box center [449, 303] width 898 height 606
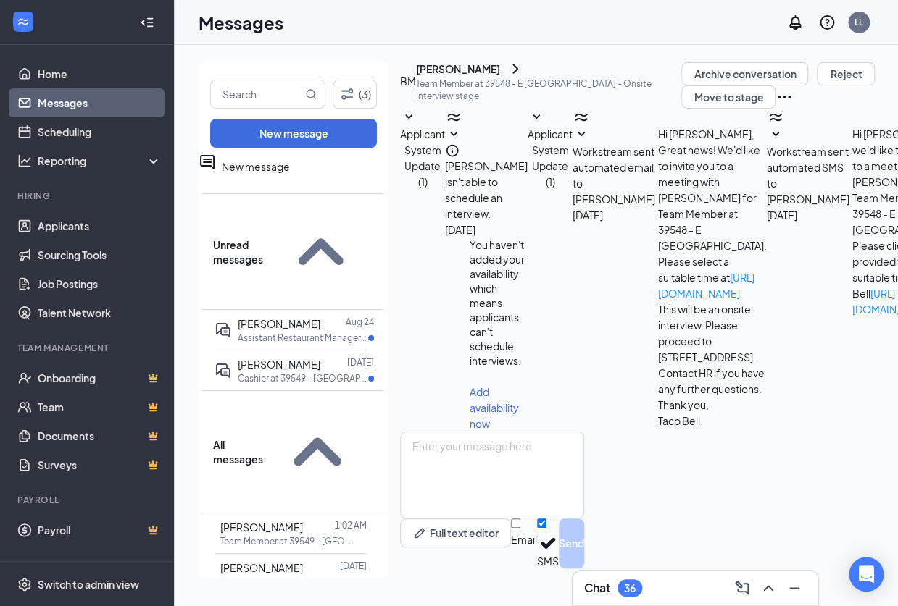
click at [289, 332] on p "Assistant Restaurant Manager at 39549 - [GEOGRAPHIC_DATA]" at bounding box center [303, 338] width 130 height 12
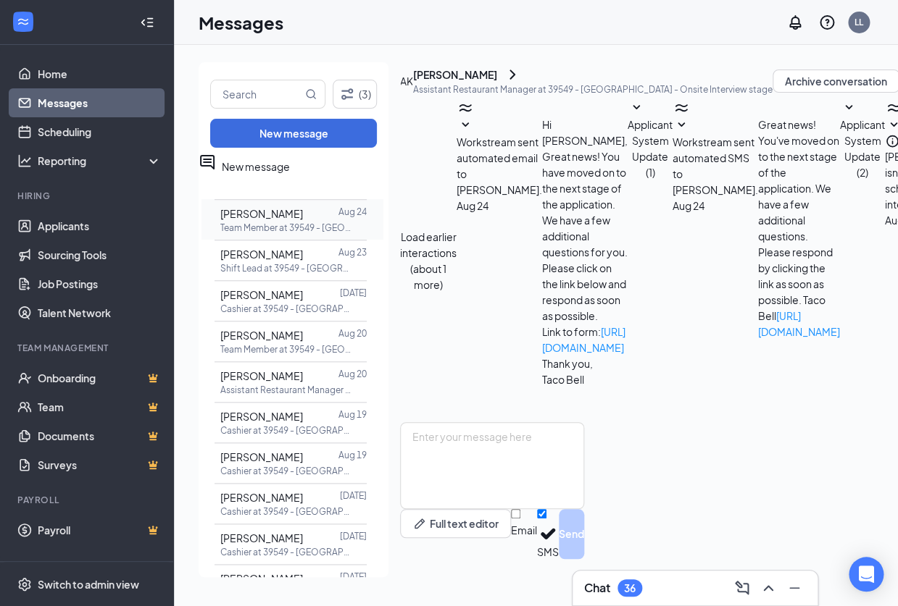
scroll to position [442, 0]
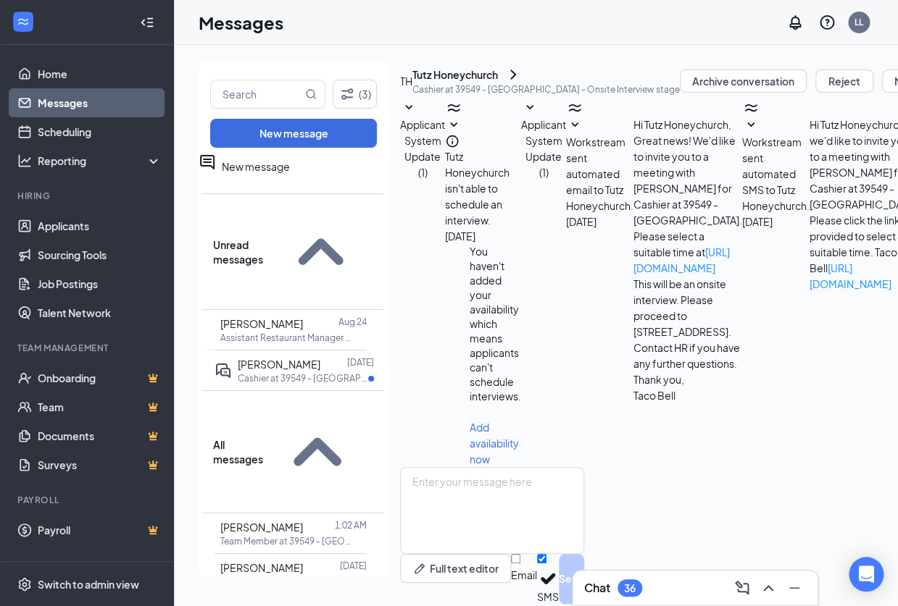
click at [359, 398] on icon "SmallChevronUp" at bounding box center [317, 452] width 109 height 109
click at [359, 398] on icon "SmallChevronDown" at bounding box center [317, 452] width 109 height 109
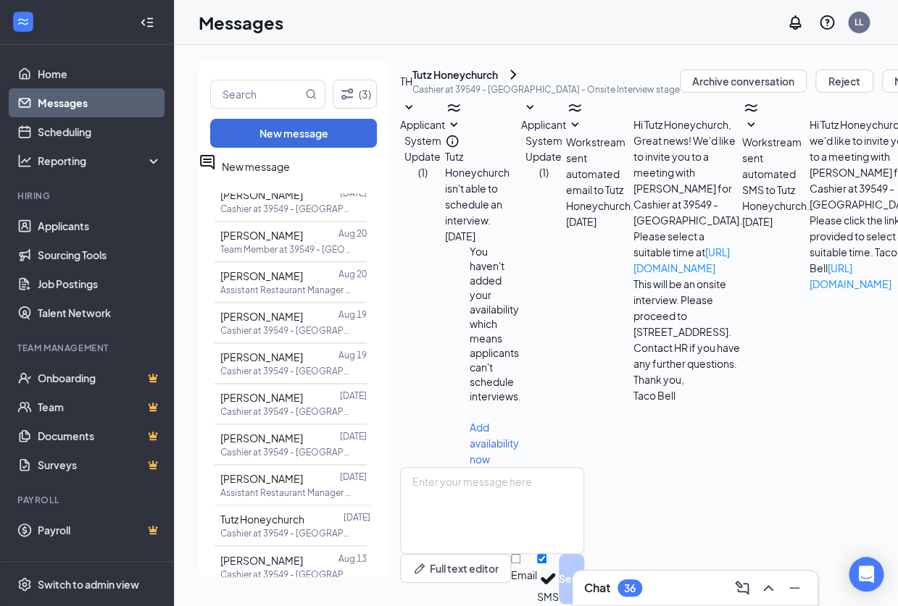
scroll to position [538, 0]
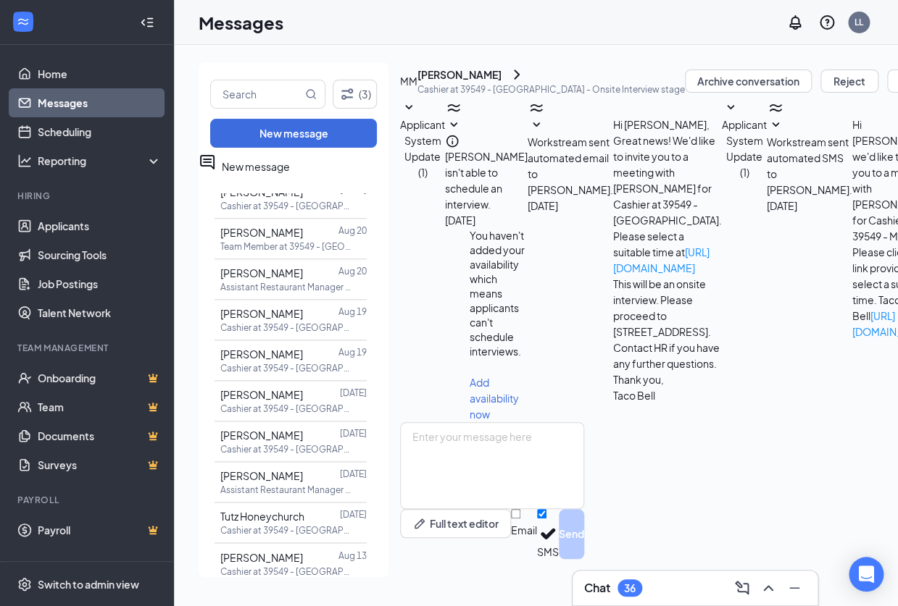
scroll to position [92, 0]
click at [267, 525] on p "Cashier at 39549 - [GEOGRAPHIC_DATA]" at bounding box center [285, 531] width 130 height 12
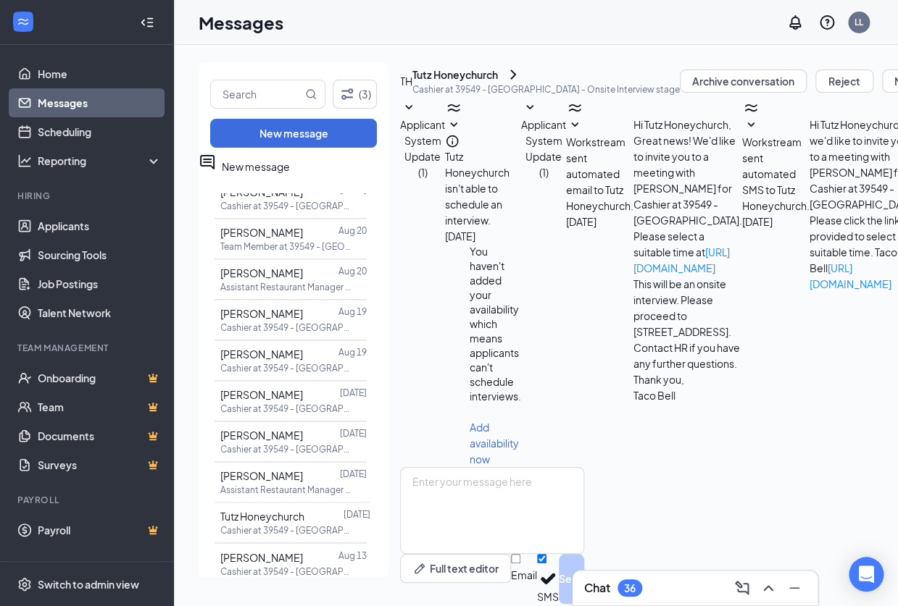
scroll to position [498, 0]
drag, startPoint x: 792, startPoint y: 289, endPoint x: 796, endPoint y: 277, distance: 12.8
click at [418, 241] on div "Applicant System Update (1) Tutz Honeychurch isn't able to schedule an intervie…" at bounding box center [813, 283] width 826 height 368
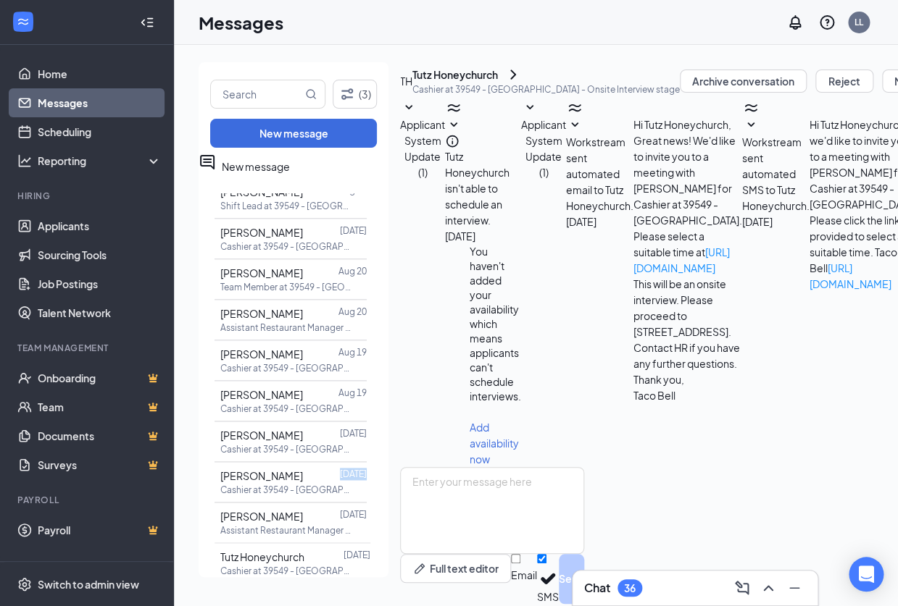
drag, startPoint x: 393, startPoint y: 295, endPoint x: 391, endPoint y: 285, distance: 10.4
click at [391, 285] on div "(3) New message New message Unread messages [PERSON_NAME] [DATE] Assistant Rest…" at bounding box center [712, 325] width 1027 height 527
click at [74, 135] on link "Scheduling" at bounding box center [100, 131] width 124 height 29
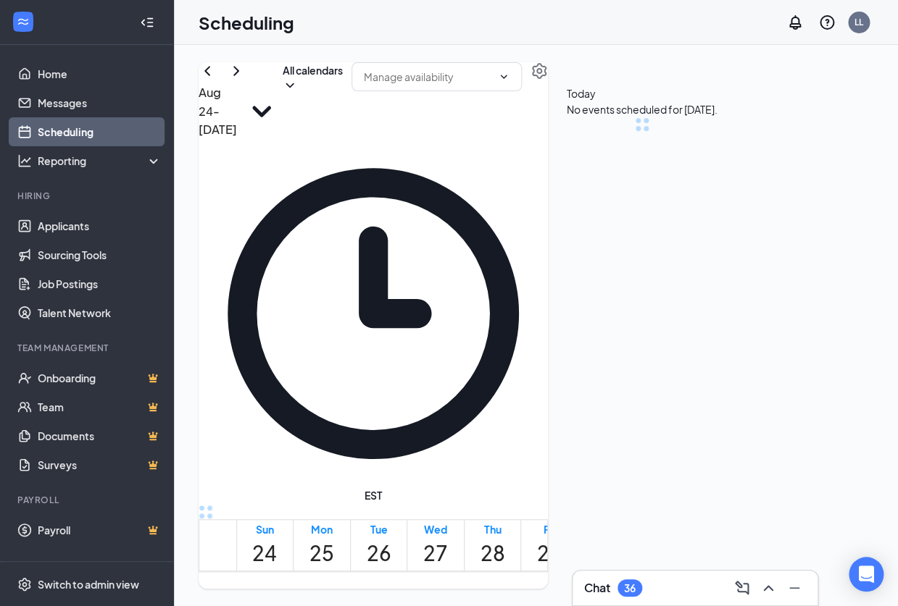
scroll to position [712, 0]
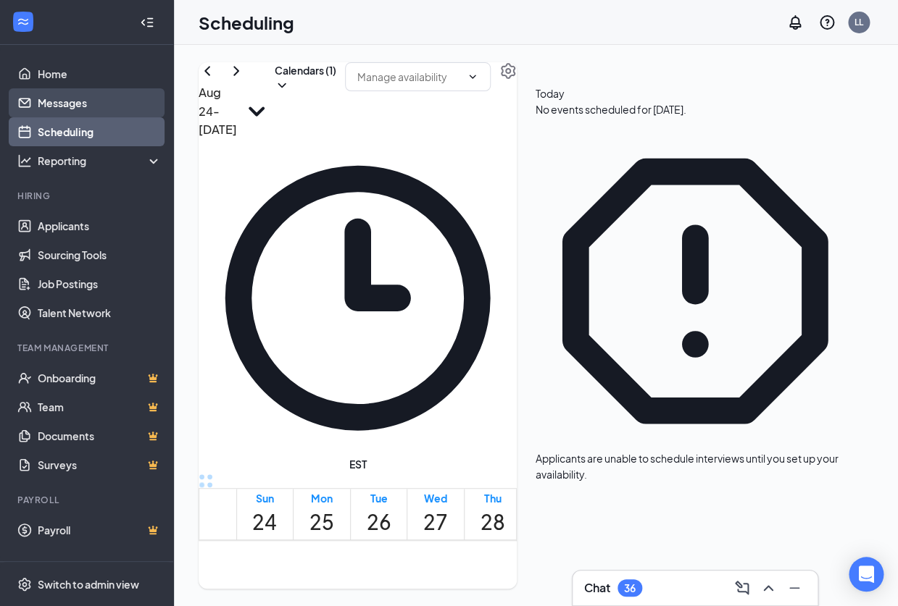
click at [58, 104] on link "Messages" at bounding box center [100, 102] width 124 height 29
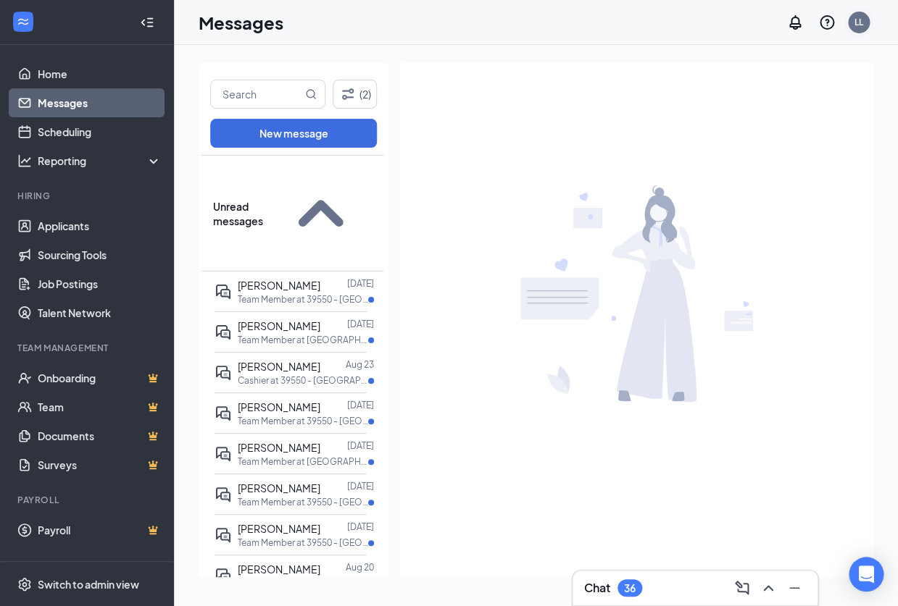
click at [859, 17] on div "LL" at bounding box center [858, 22] width 9 height 12
click at [357, 91] on button "(2)" at bounding box center [355, 94] width 44 height 29
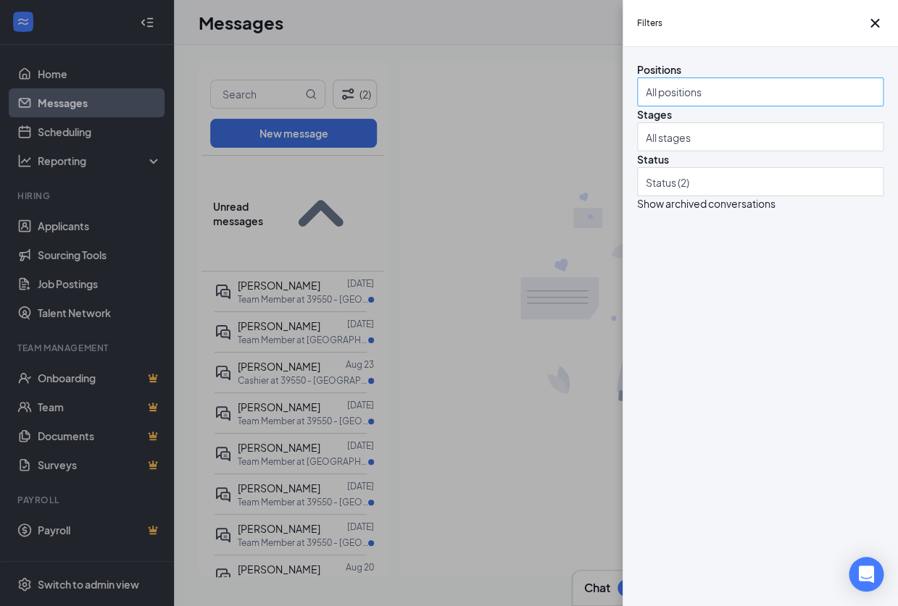
click at [727, 104] on div at bounding box center [753, 91] width 225 height 23
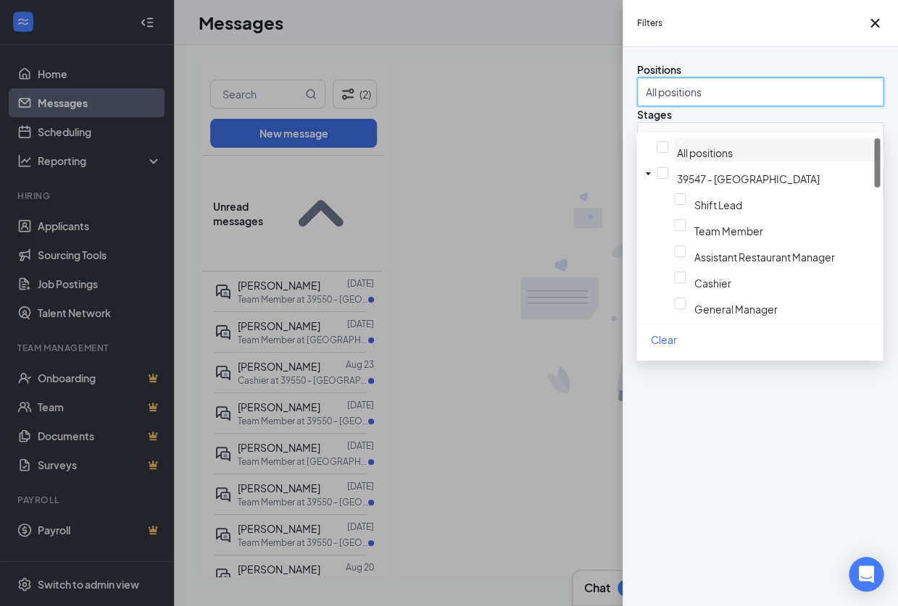
click at [677, 146] on span "All positions" at bounding box center [777, 148] width 200 height 21
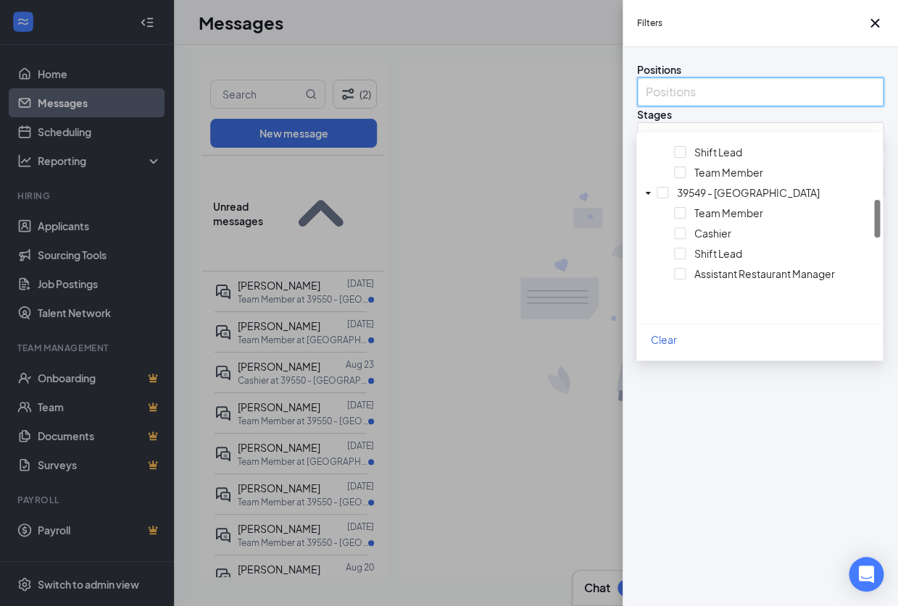
scroll to position [295, 0]
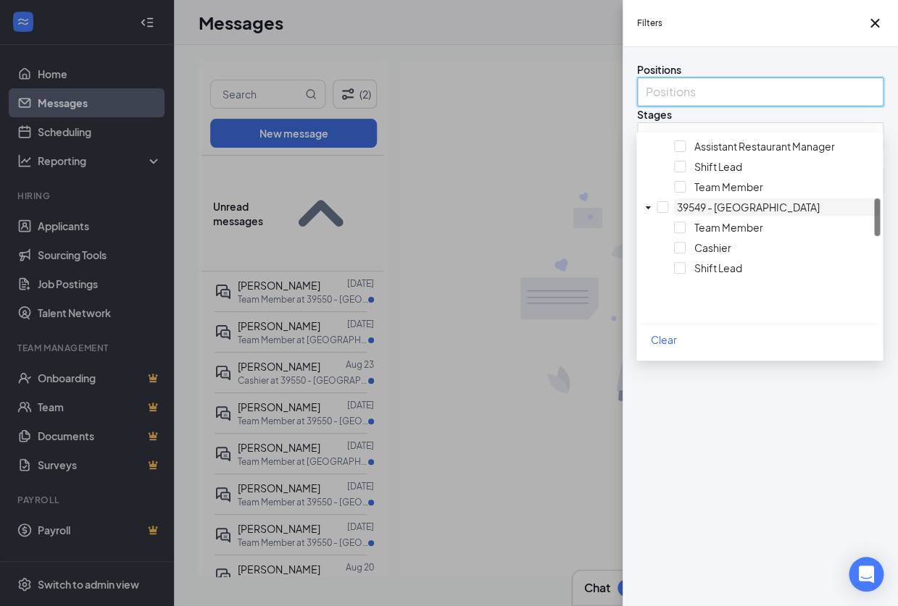
click at [677, 199] on div at bounding box center [777, 199] width 200 height 0
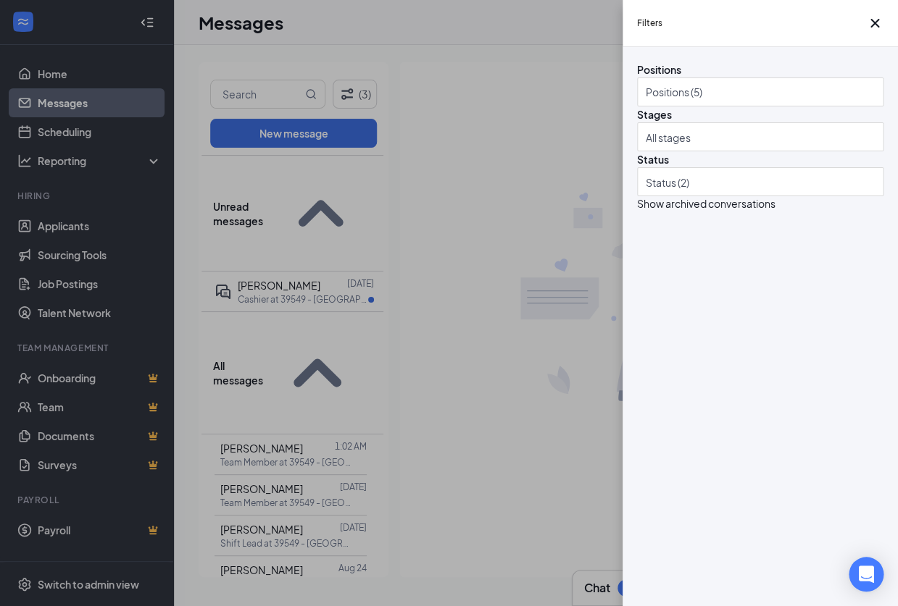
click at [293, 477] on div "Filters Positions Positions (5) Stages All stages Status Status (2) Show archiv…" at bounding box center [449, 303] width 898 height 606
click at [291, 451] on div "Filters Positions Positions (5) Stages All stages Status Status (2) Show archiv…" at bounding box center [449, 303] width 898 height 606
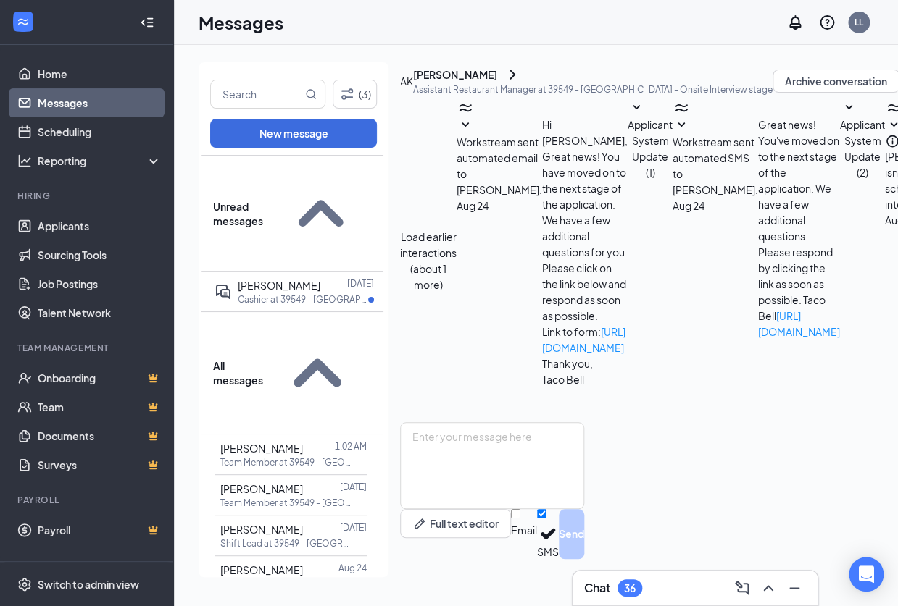
scroll to position [385, 0]
click at [491, 82] on div "[PERSON_NAME]" at bounding box center [455, 74] width 84 height 14
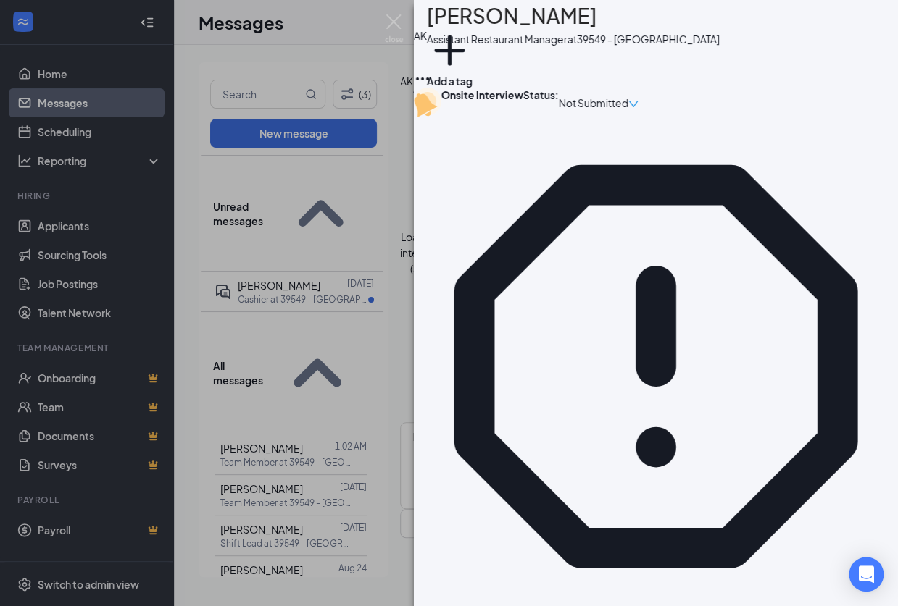
click at [401, 370] on div "AK [PERSON_NAME] Assistant Restaurant Manager at 39549 - [GEOGRAPHIC_DATA] Add …" at bounding box center [449, 303] width 898 height 606
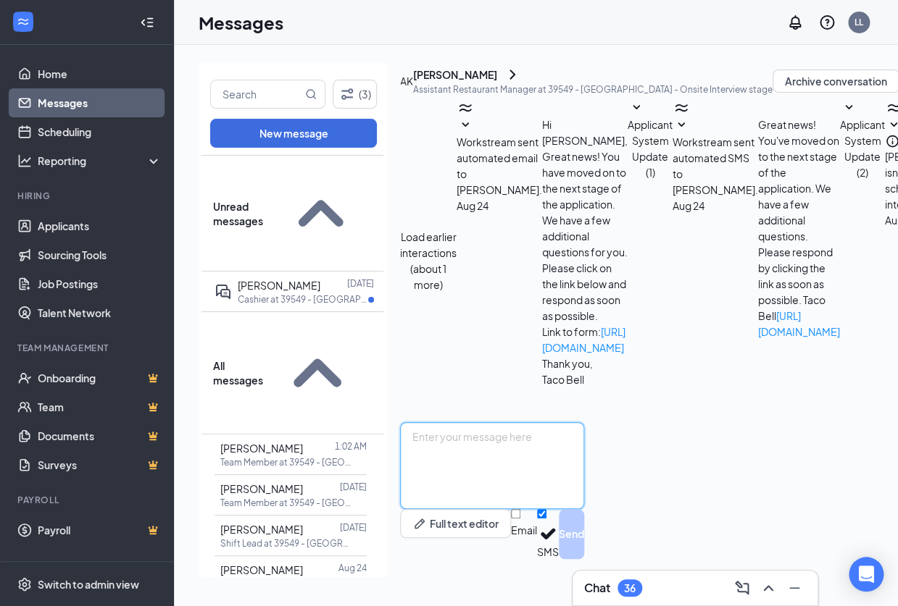
click at [452, 453] on textarea at bounding box center [492, 465] width 184 height 87
click at [311, 293] on p "Cashier at 39549 - [GEOGRAPHIC_DATA]" at bounding box center [303, 299] width 130 height 12
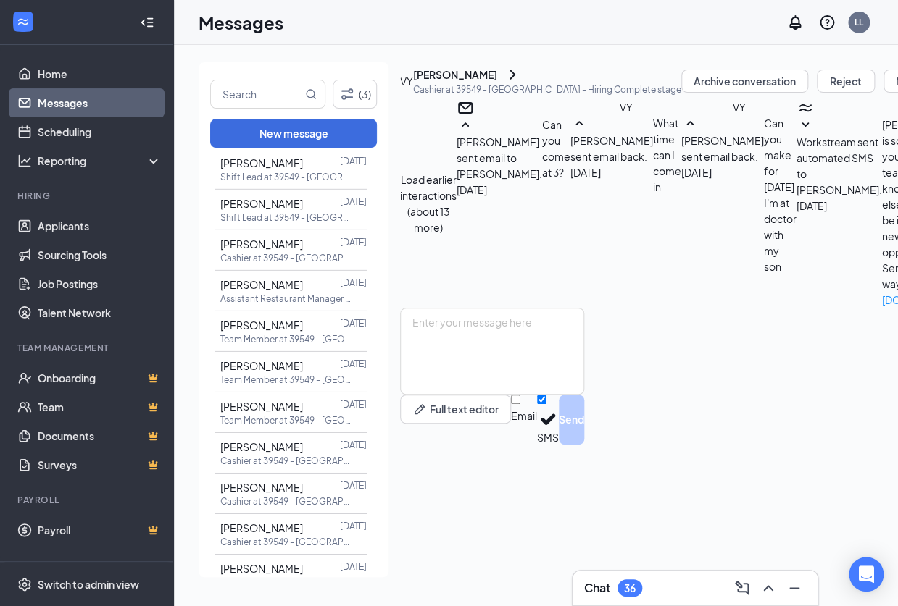
scroll to position [1600, 0]
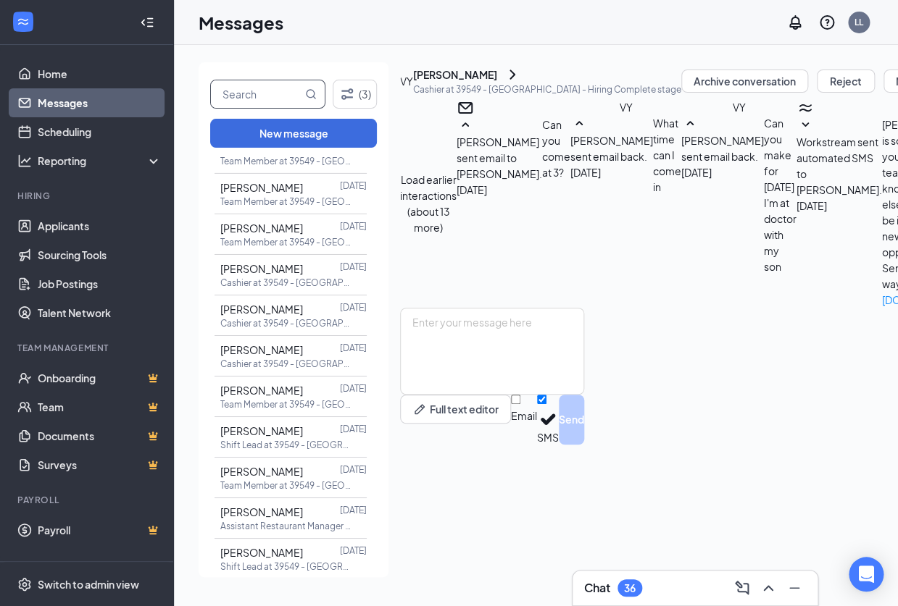
click at [283, 91] on input "text" at bounding box center [256, 94] width 91 height 28
type input "[PERSON_NAME]"
